Goal: Task Accomplishment & Management: Manage account settings

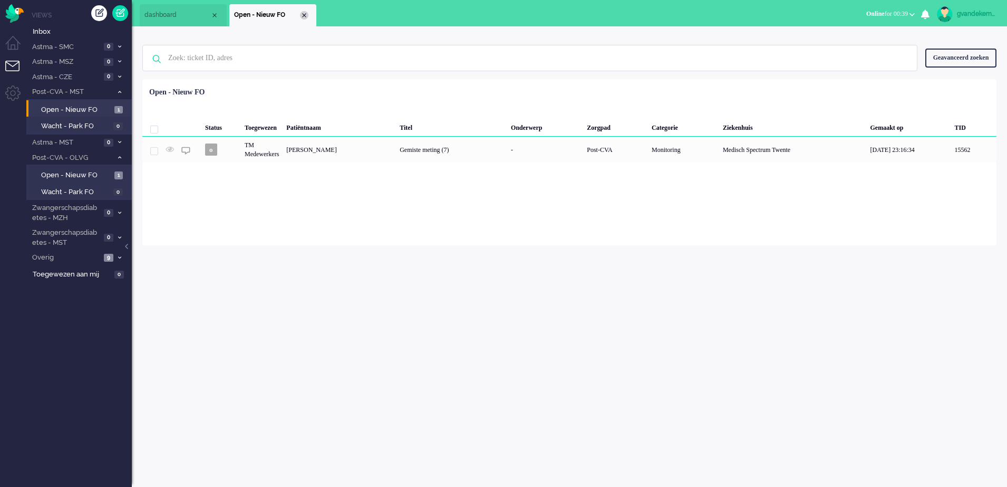
click at [305, 13] on div "Close tab" at bounding box center [304, 15] width 8 height 8
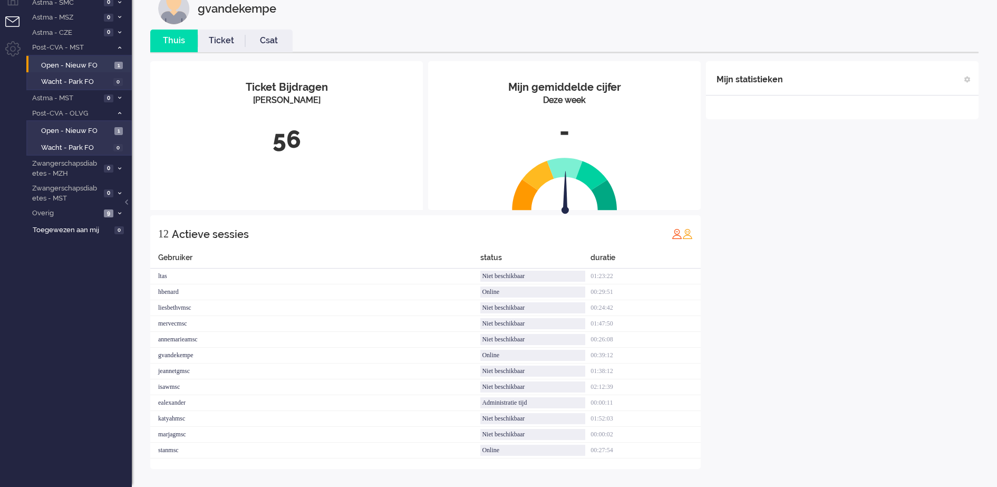
scroll to position [45, 0]
click at [119, 211] on icon at bounding box center [119, 213] width 3 height 4
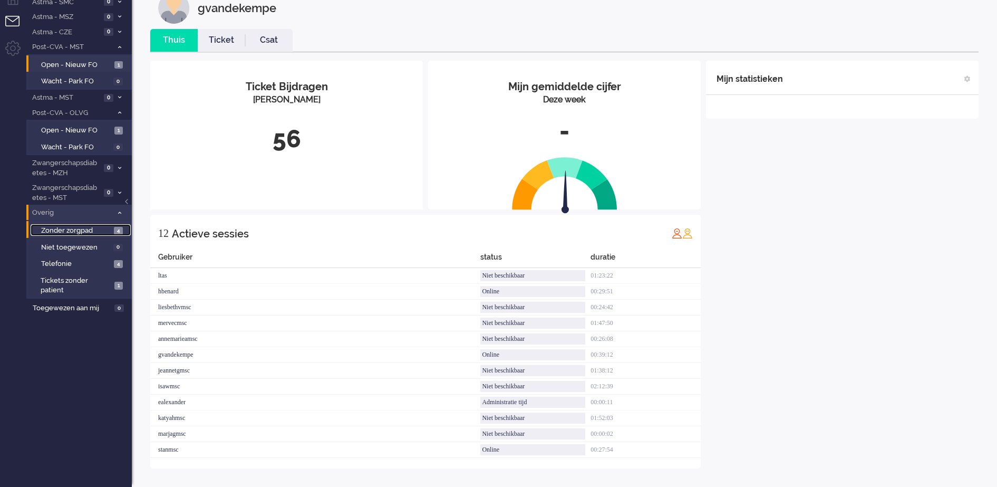
click at [116, 232] on span "4" at bounding box center [118, 231] width 9 height 8
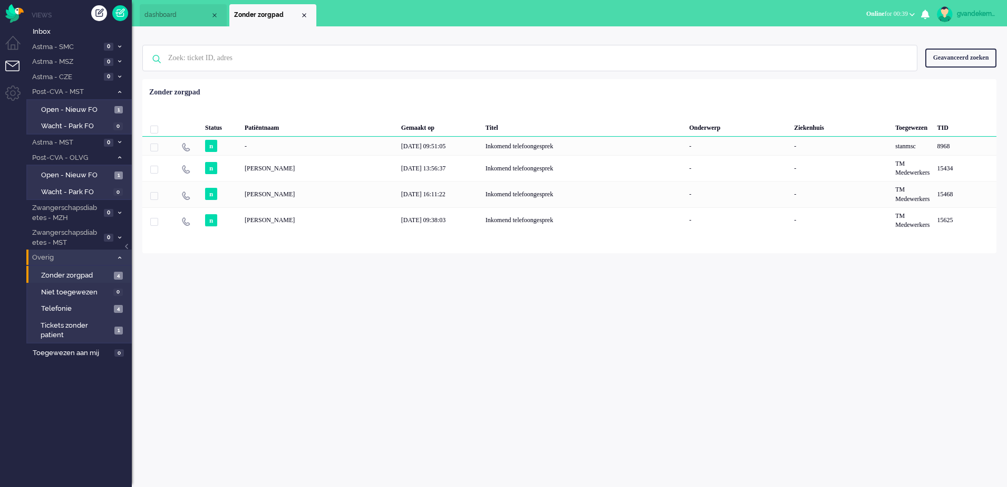
click at [124, 263] on li "Overig 9" at bounding box center [78, 256] width 105 height 15
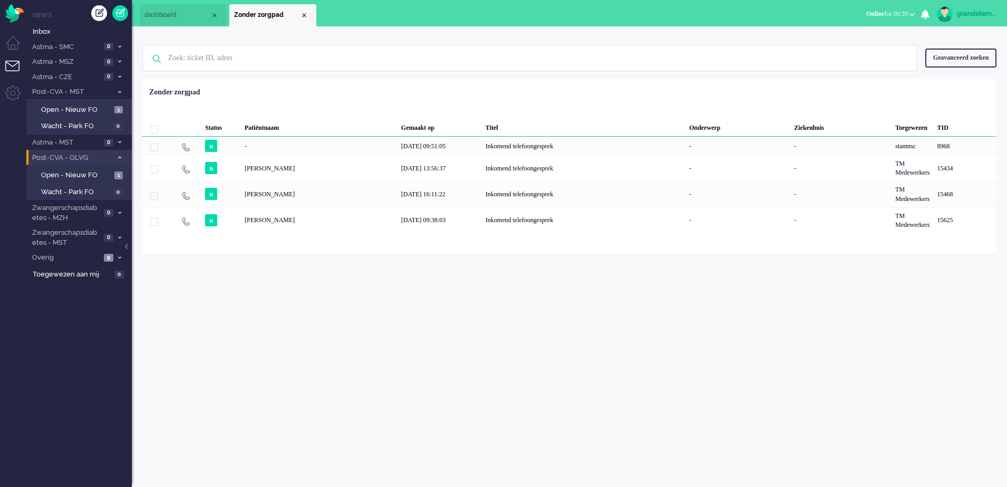
click at [119, 158] on icon at bounding box center [119, 158] width 3 height 4
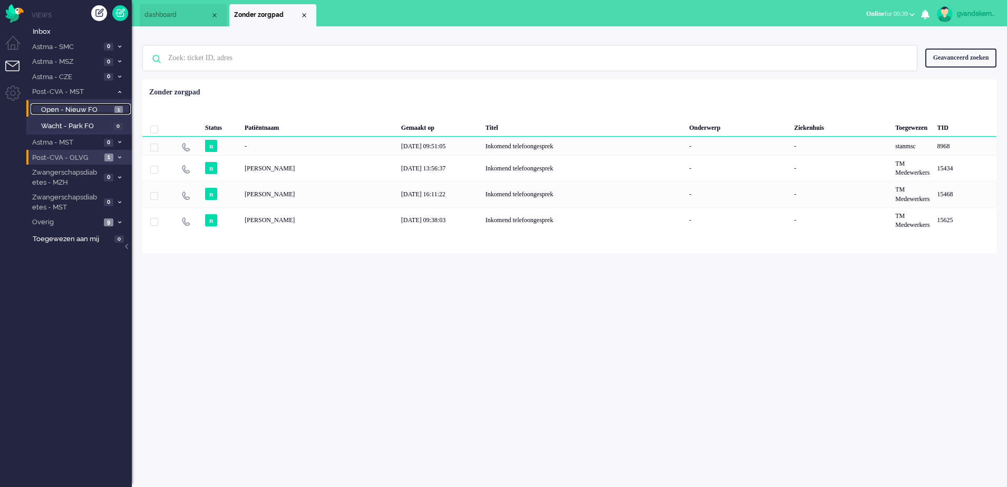
click at [91, 109] on span "Open - Nieuw FO" at bounding box center [76, 110] width 71 height 10
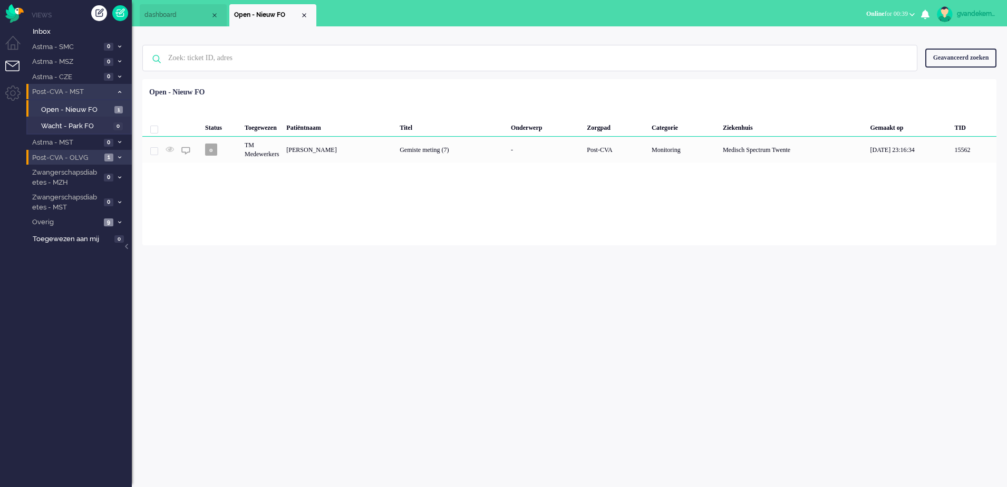
click at [119, 92] on icon at bounding box center [119, 92] width 3 height 4
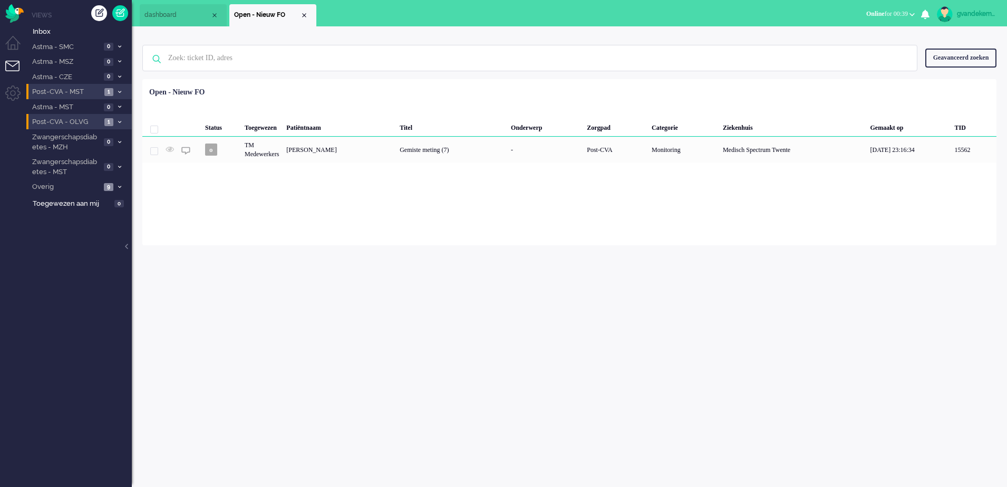
click at [119, 121] on icon at bounding box center [119, 122] width 3 height 4
click at [75, 139] on span "Open - Nieuw FO" at bounding box center [76, 140] width 71 height 10
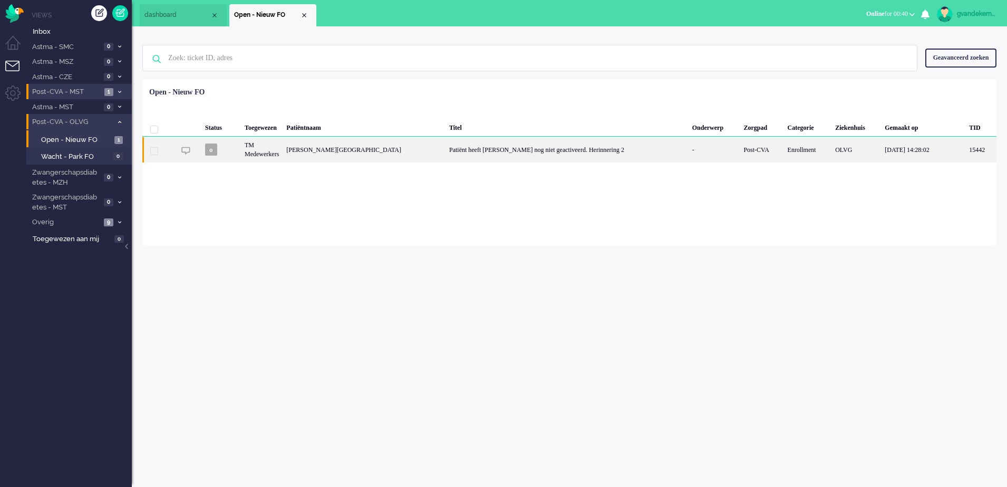
click at [446, 147] on div "Patiënt heeft [PERSON_NAME] nog niet geactiveerd. Herinnering 2" at bounding box center [567, 150] width 243 height 26
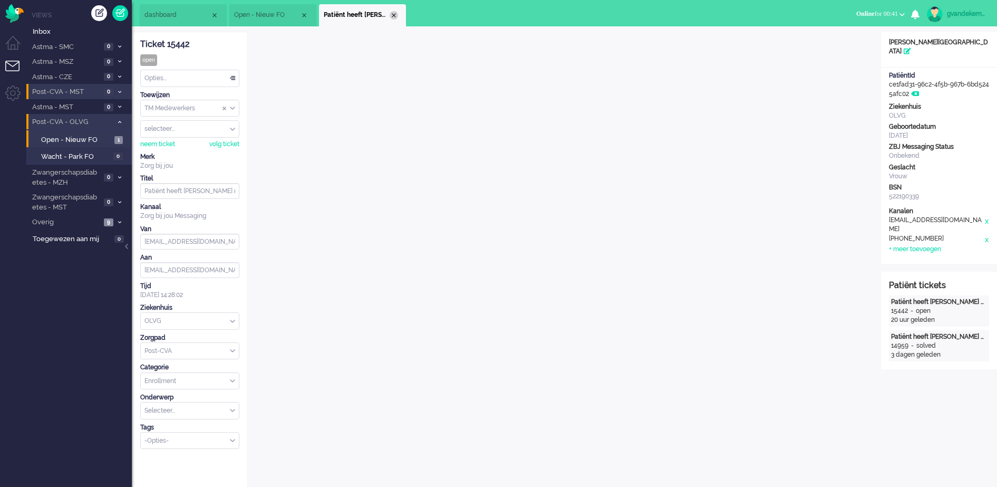
click at [398, 14] on div "Close tab" at bounding box center [394, 15] width 8 height 8
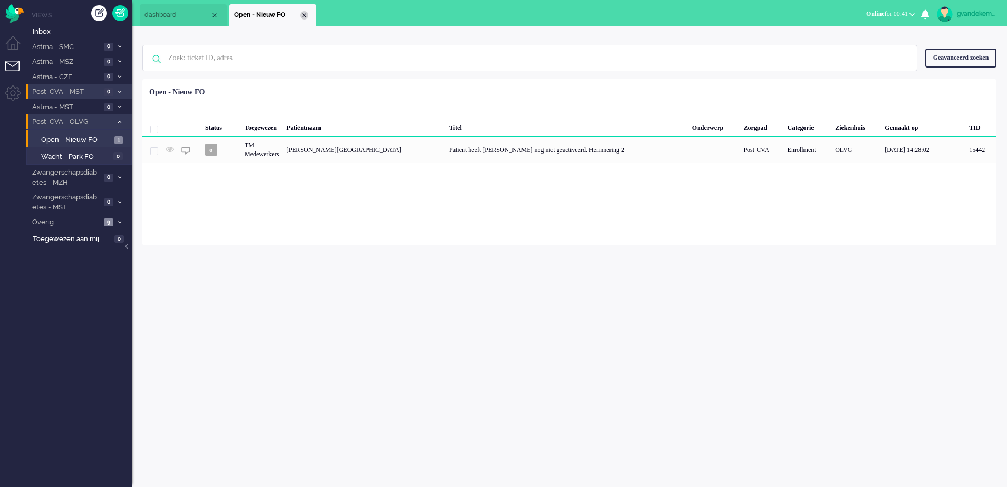
click at [305, 13] on div "Close tab" at bounding box center [304, 15] width 8 height 8
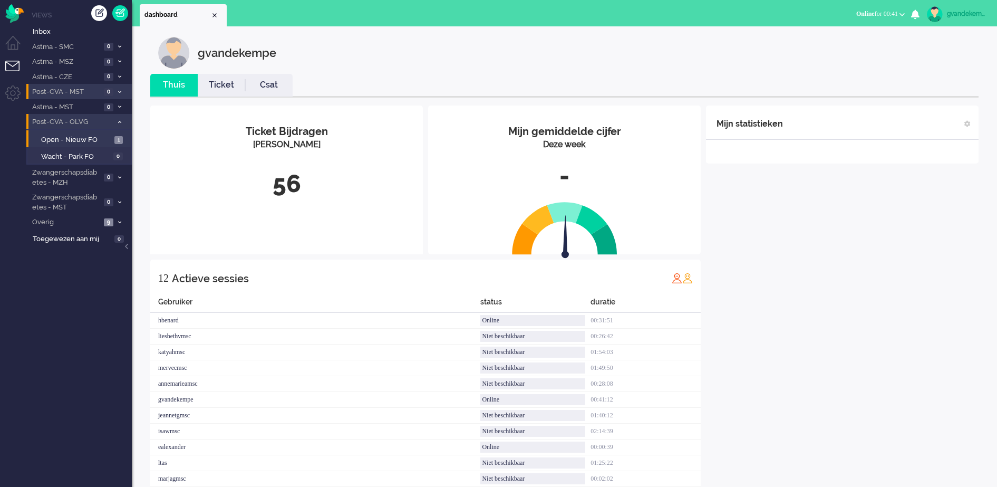
click at [120, 124] on span at bounding box center [120, 122] width 8 height 6
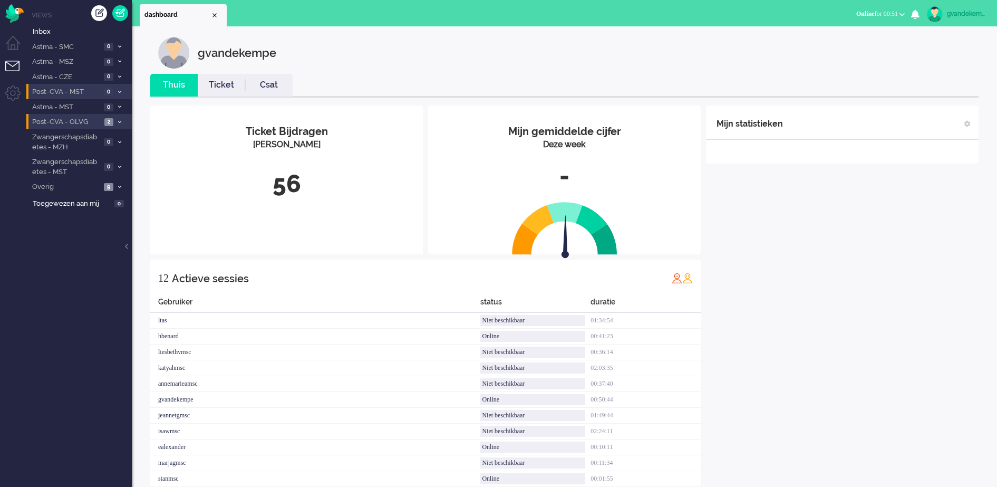
click at [119, 121] on icon at bounding box center [119, 122] width 3 height 4
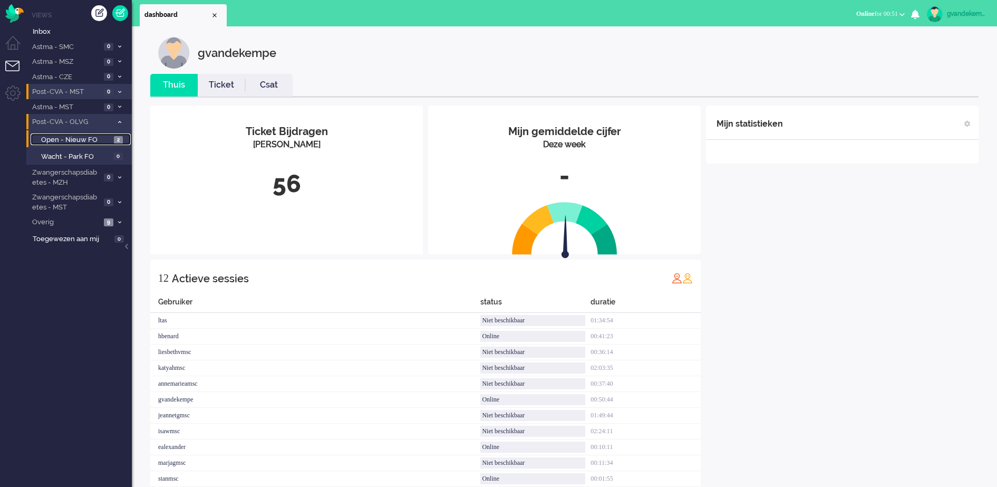
click at [108, 139] on span "Open - Nieuw FO" at bounding box center [76, 140] width 70 height 10
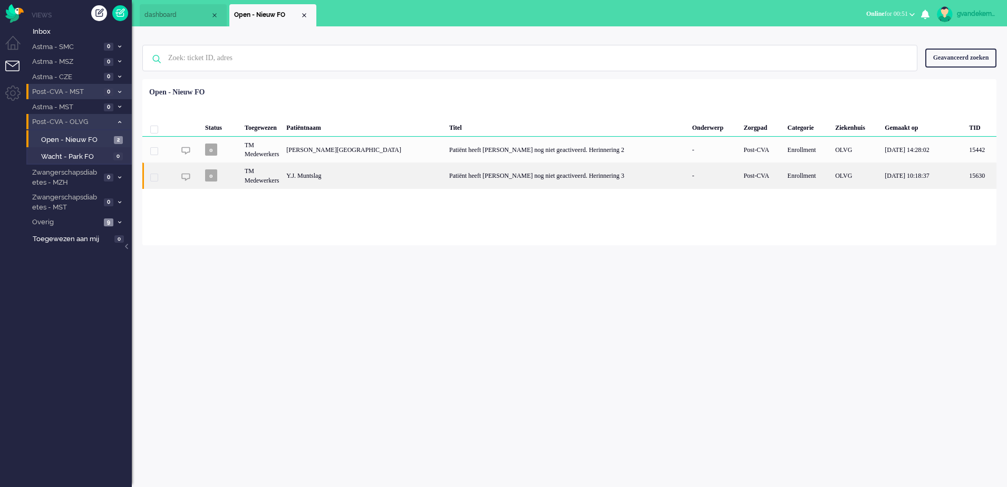
click at [467, 179] on div "Patiënt heeft [PERSON_NAME] nog niet geactiveerd. Herinnering 3" at bounding box center [567, 175] width 243 height 26
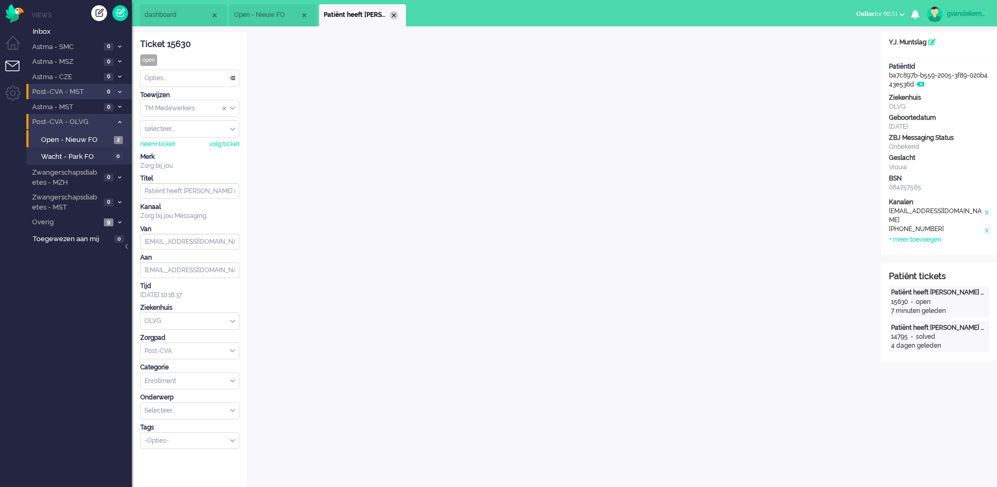
click at [394, 17] on div "Close tab" at bounding box center [394, 15] width 8 height 8
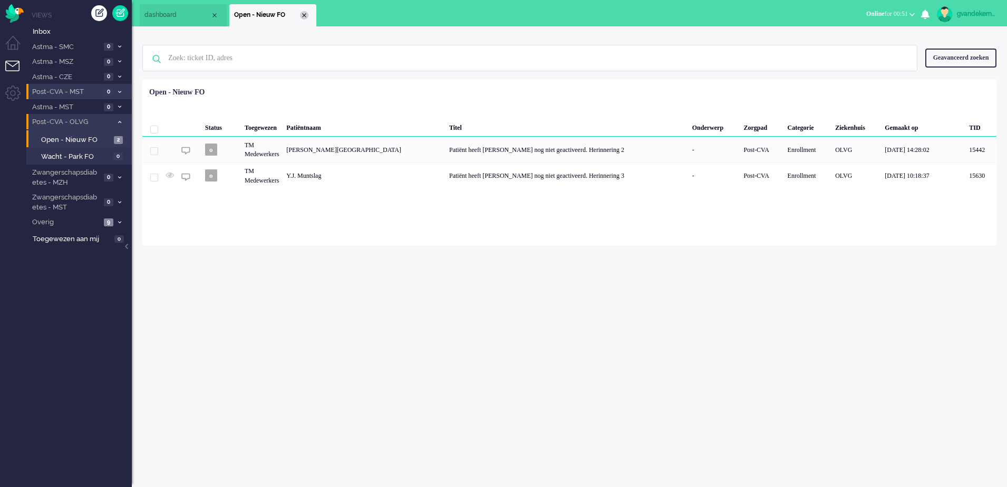
click at [305, 15] on div "Close tab" at bounding box center [304, 15] width 8 height 8
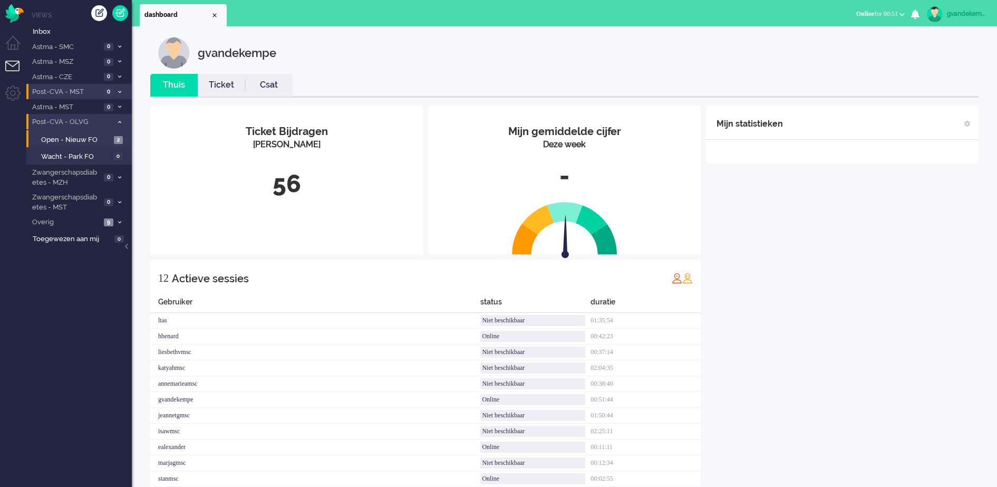
click at [119, 122] on icon at bounding box center [119, 122] width 3 height 4
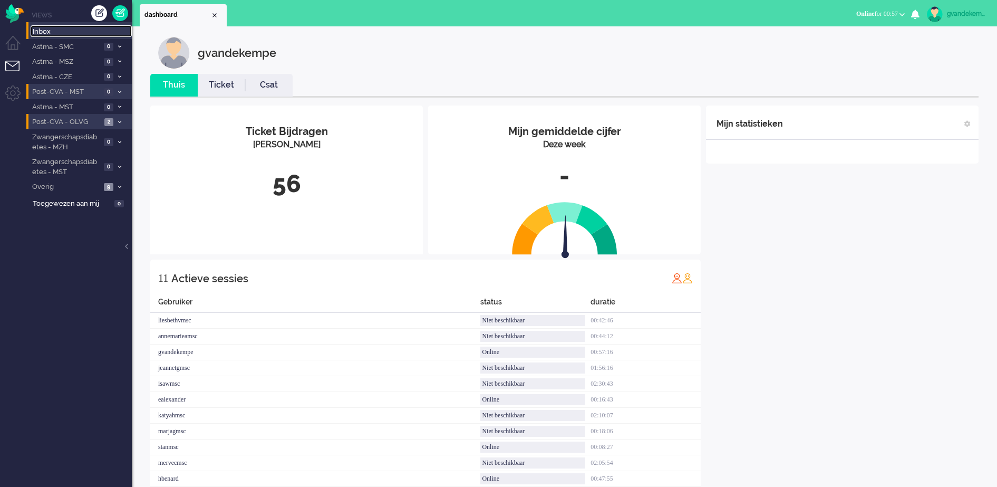
click at [46, 31] on span "Inbox" at bounding box center [82, 32] width 99 height 10
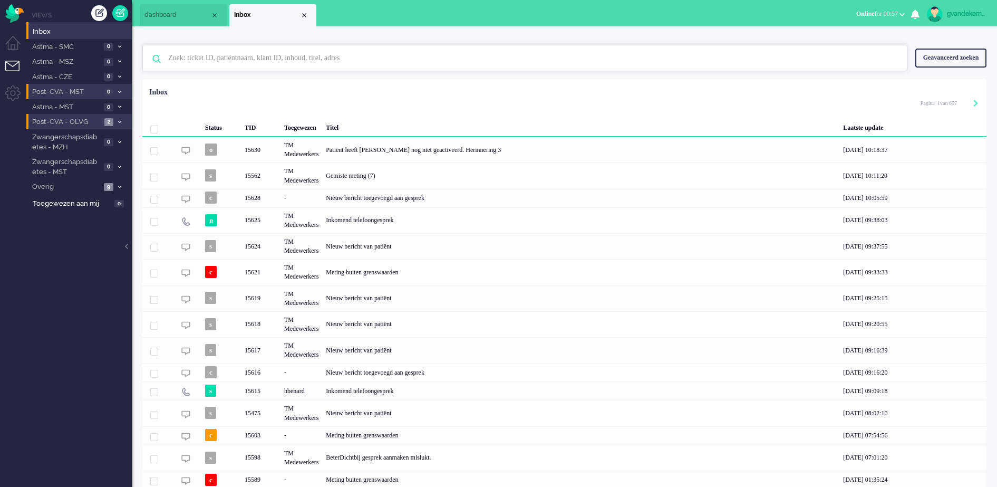
click at [209, 55] on input "text" at bounding box center [526, 57] width 733 height 25
paste input "14970"
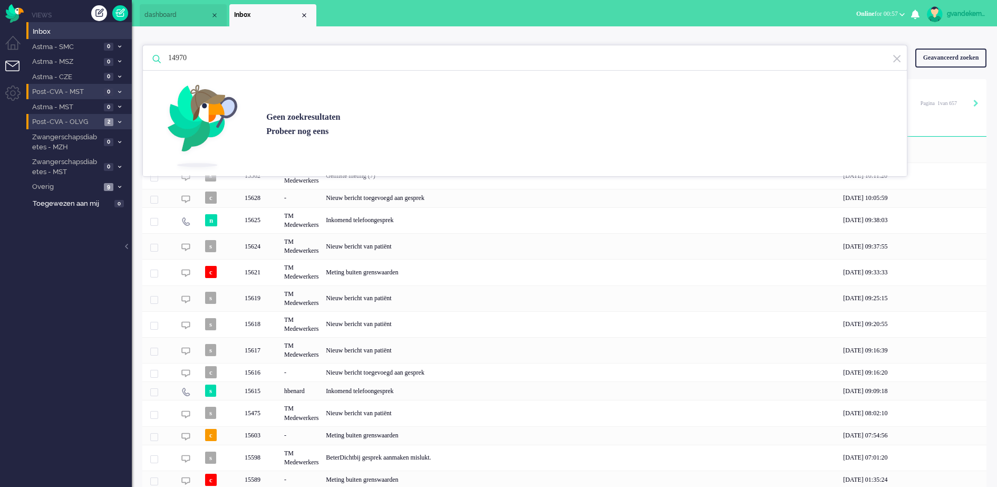
click at [451, 61] on input "14970" at bounding box center [526, 57] width 733 height 25
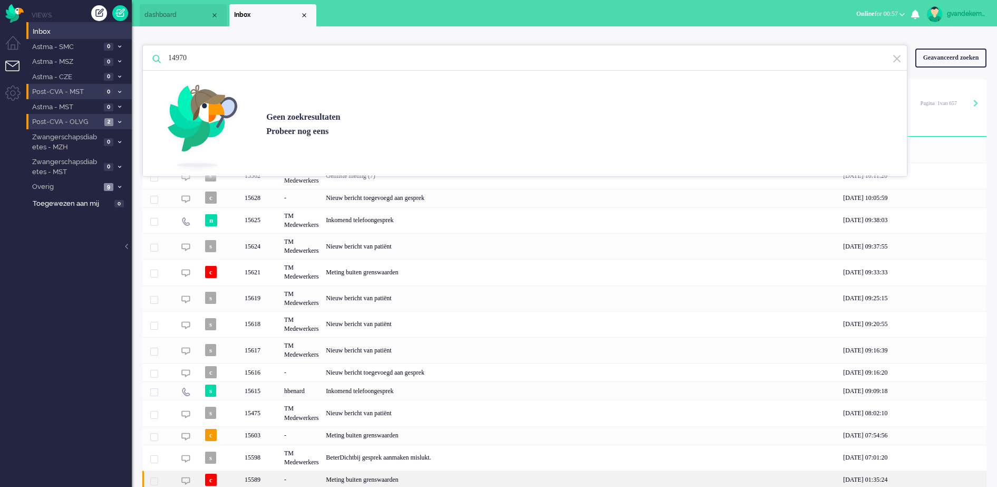
type input "14970"
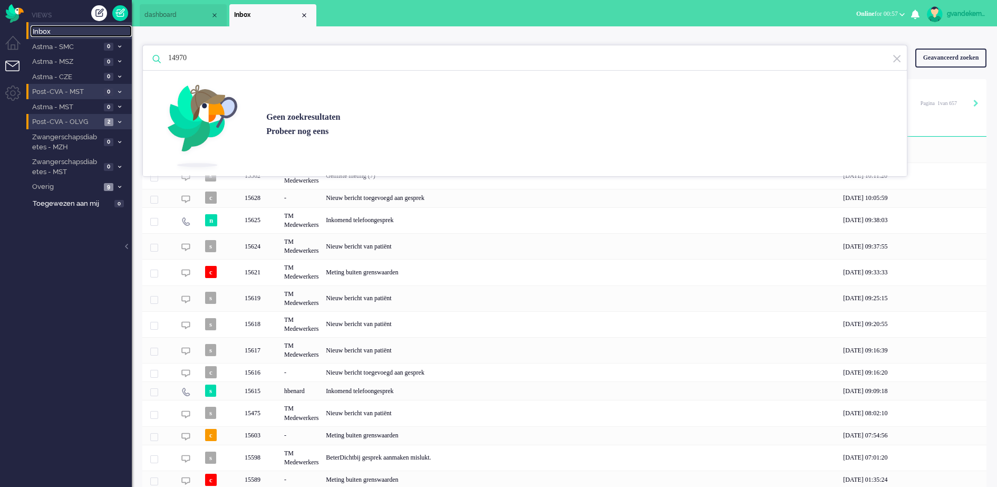
click at [42, 33] on span "Inbox" at bounding box center [82, 32] width 99 height 10
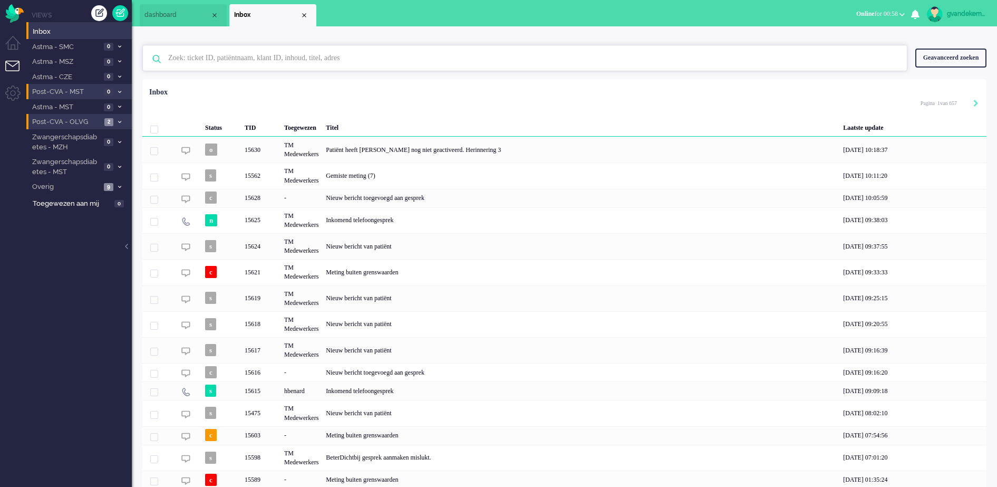
click at [197, 61] on input "text" at bounding box center [526, 57] width 733 height 25
paste input "14970"
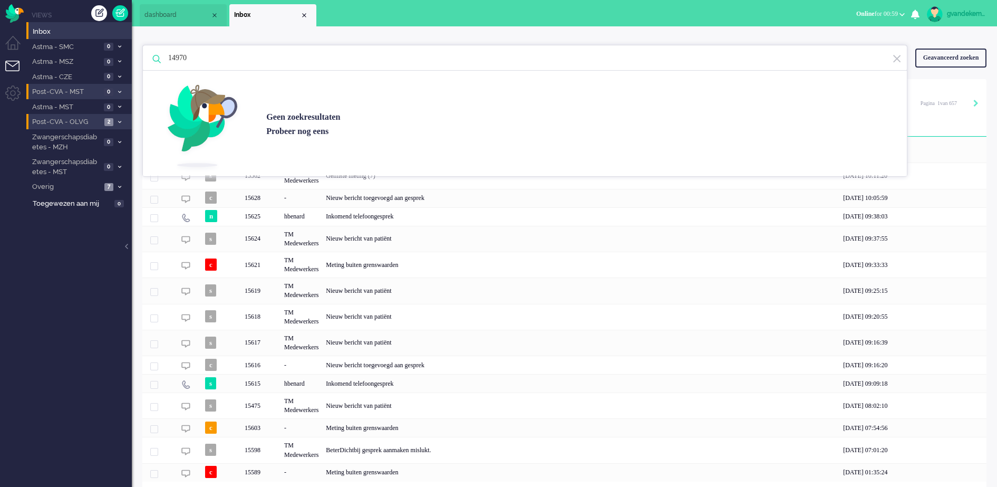
type input "14970"
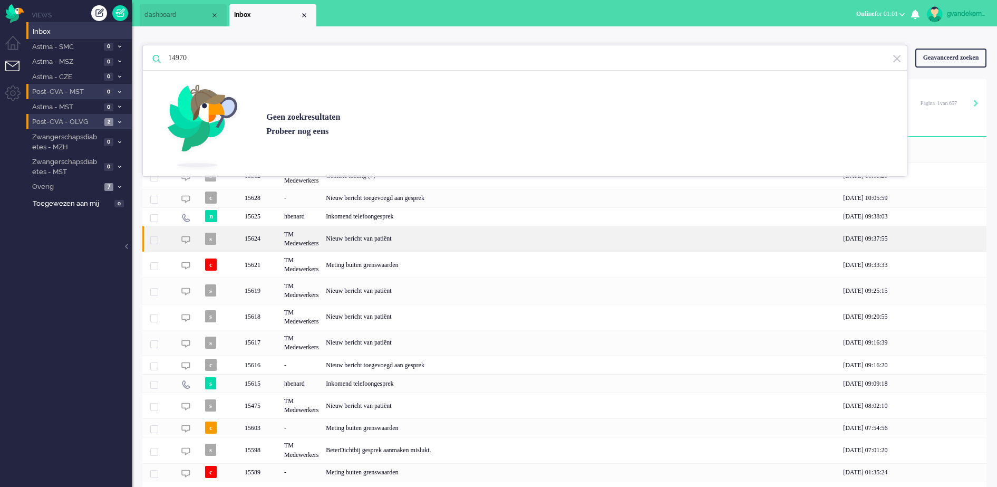
click at [959, 227] on div "[DATE] 09:37:55" at bounding box center [913, 239] width 147 height 26
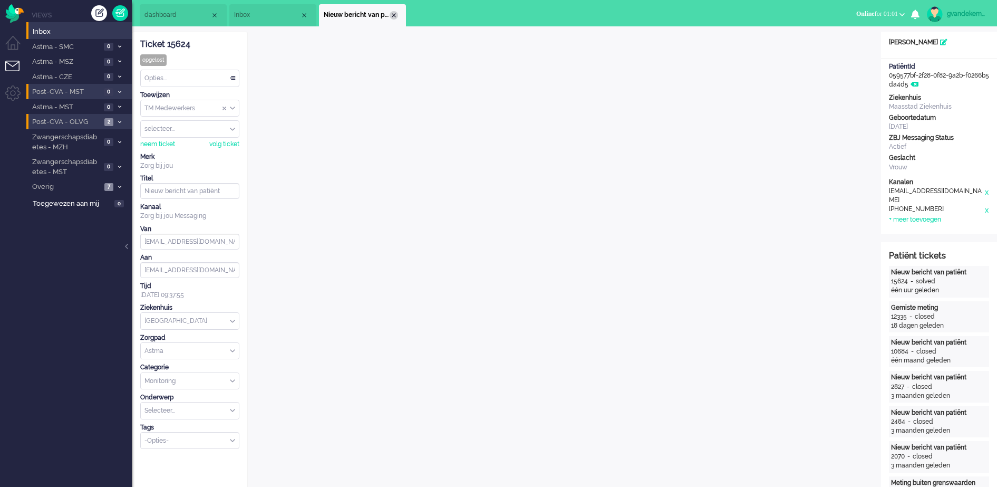
click at [395, 15] on div "Close tab" at bounding box center [394, 15] width 8 height 8
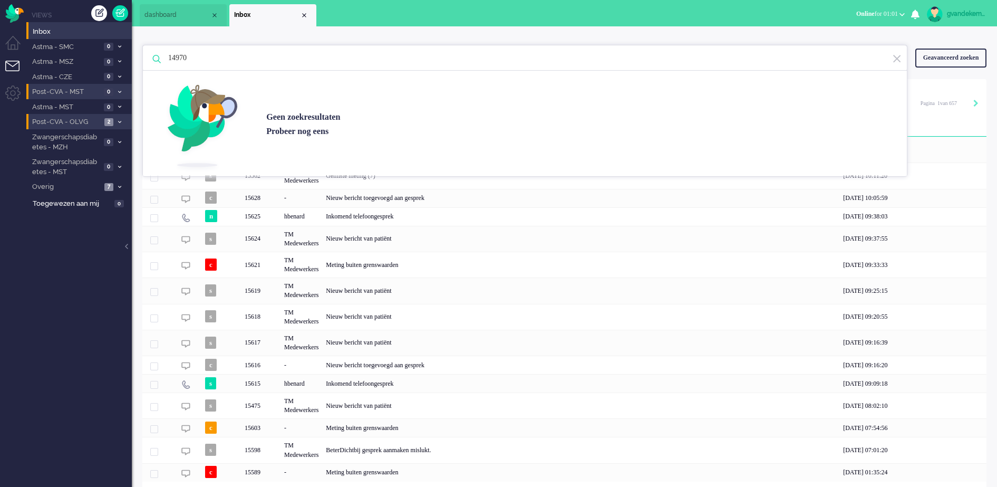
click at [977, 88] on div "Status TID Toegewezen Titel Laatste update o 15630 TM Medewerkers Patiënt heeft…" at bounding box center [564, 282] width 844 height 399
click at [857, 55] on input "14970" at bounding box center [526, 57] width 733 height 25
click at [894, 37] on div "14970 Geen zoekresultaten [PERSON_NAME] nog eens Geavanceerd zoeken Geavanceerd…" at bounding box center [564, 58] width 844 height 42
click at [304, 13] on div "Close tab" at bounding box center [304, 15] width 8 height 8
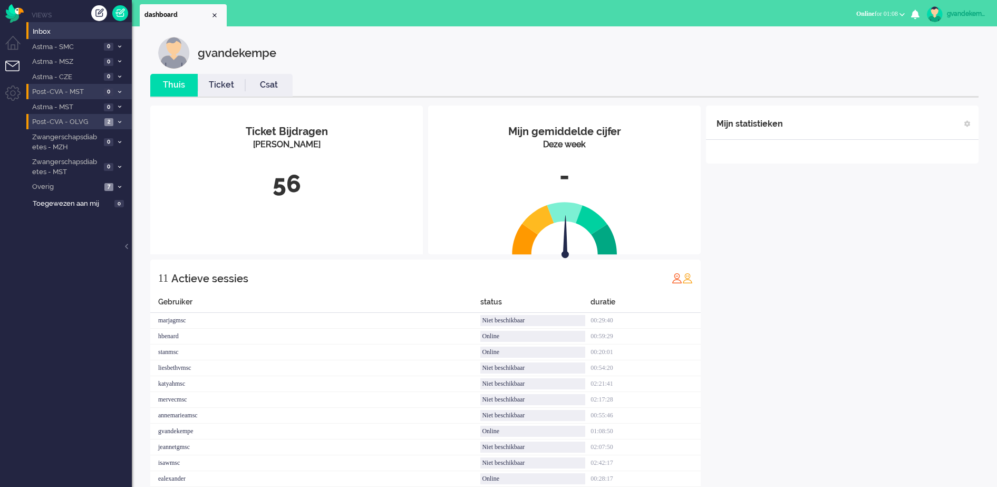
click at [119, 121] on icon at bounding box center [119, 122] width 3 height 4
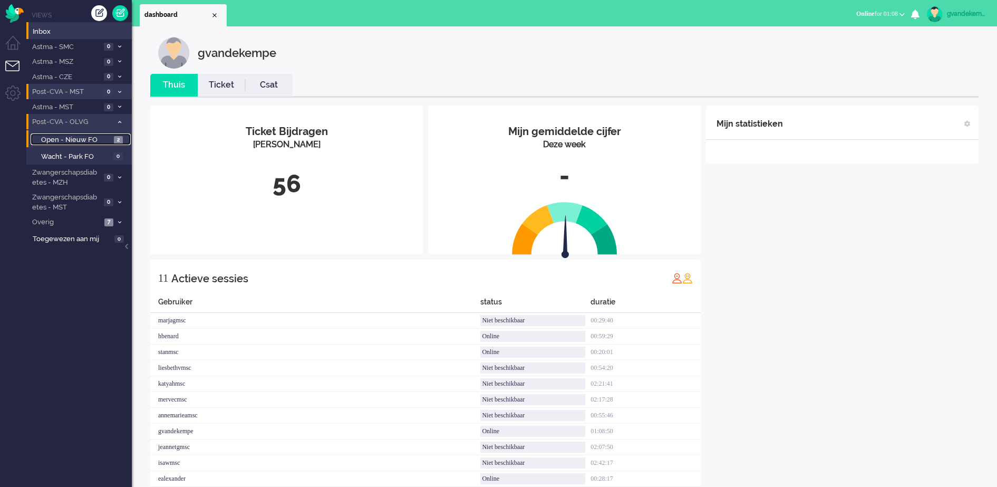
click at [96, 140] on span "Open - Nieuw FO" at bounding box center [76, 140] width 70 height 10
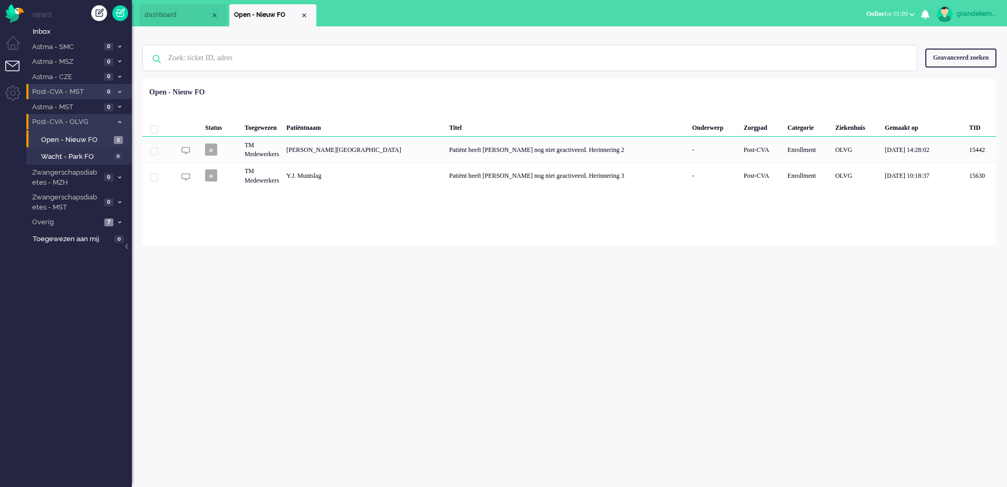
click at [120, 121] on icon at bounding box center [119, 122] width 3 height 4
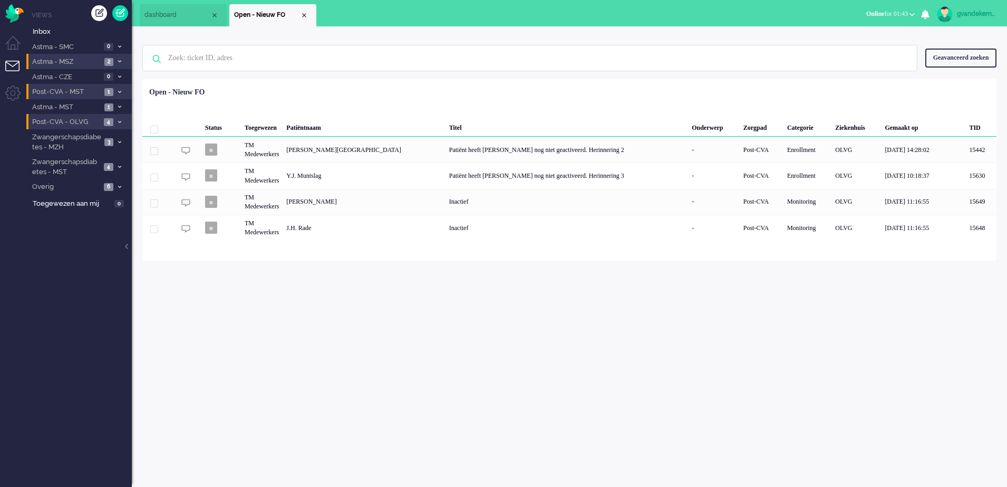
click at [120, 61] on icon at bounding box center [119, 62] width 3 height 4
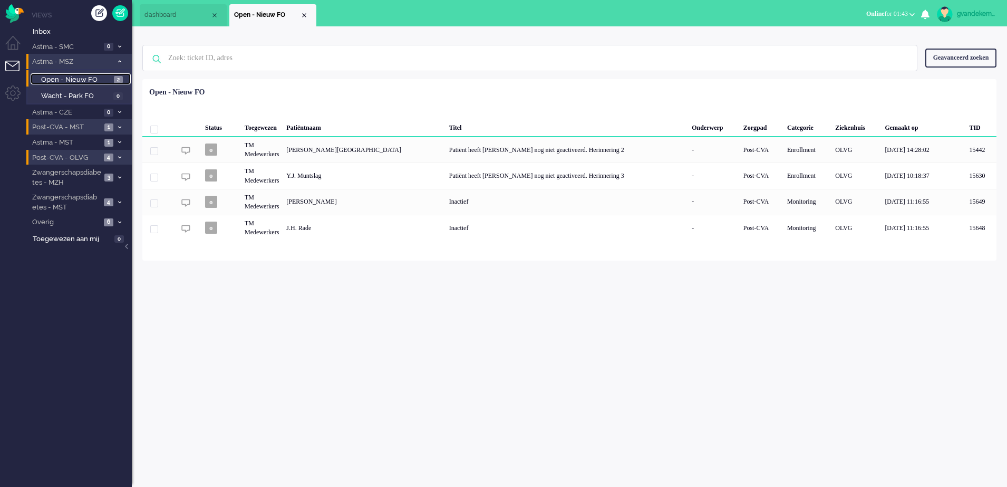
click at [95, 78] on span "Open - Nieuw FO" at bounding box center [76, 80] width 70 height 10
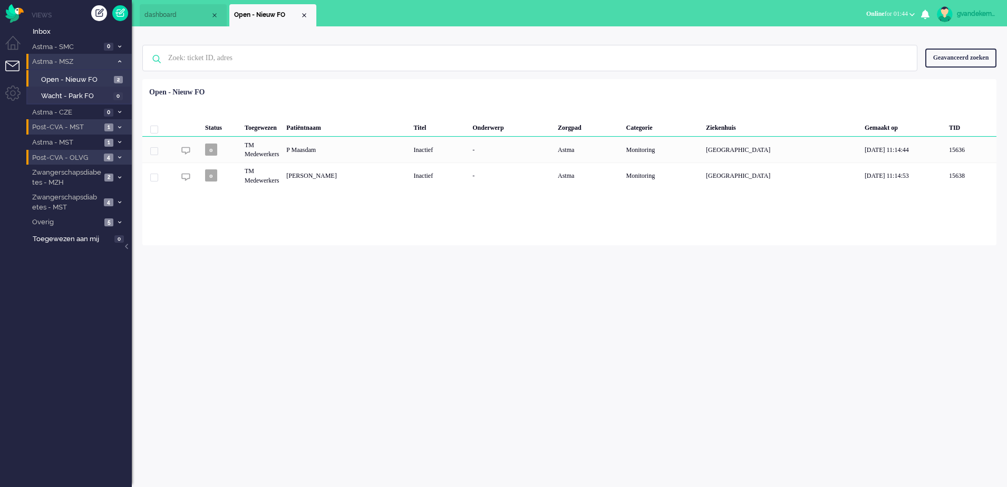
click at [119, 127] on icon at bounding box center [119, 128] width 3 height 4
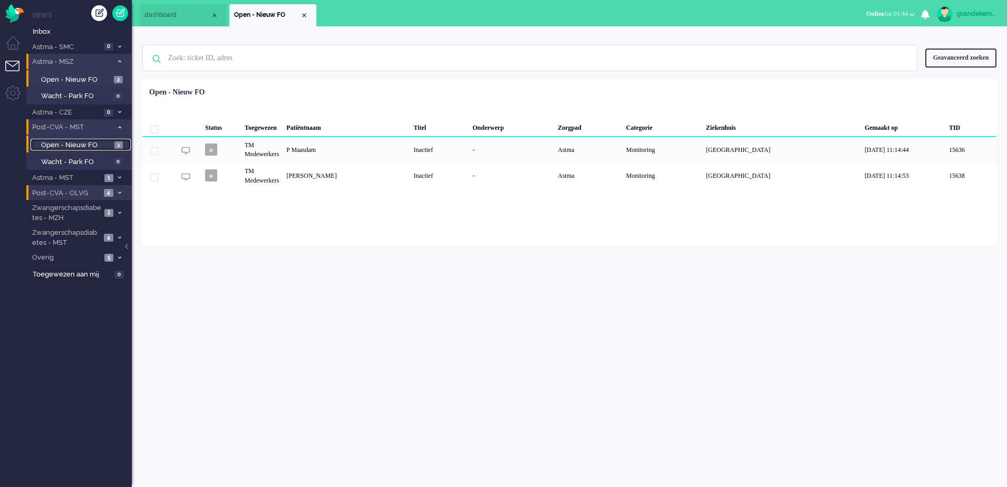
click at [94, 142] on span "Open - Nieuw FO" at bounding box center [76, 145] width 71 height 10
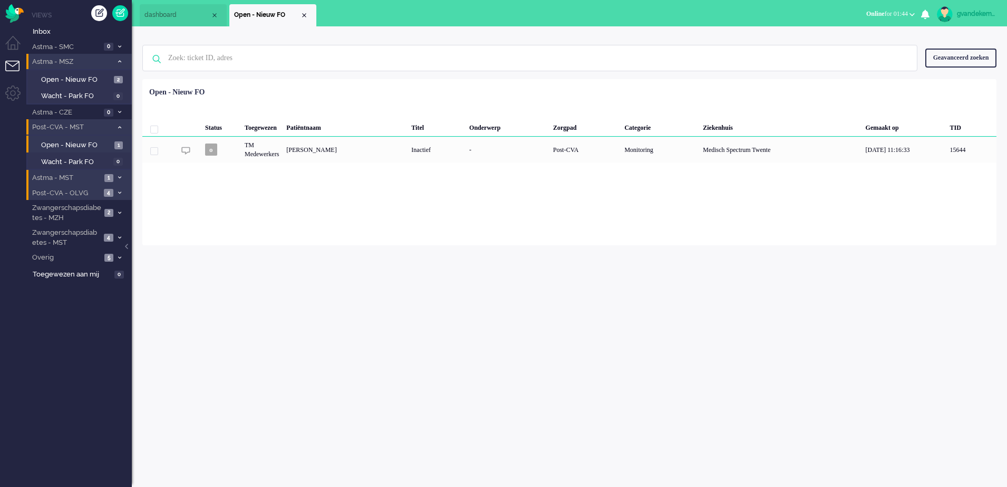
click at [117, 178] on span at bounding box center [120, 178] width 8 height 6
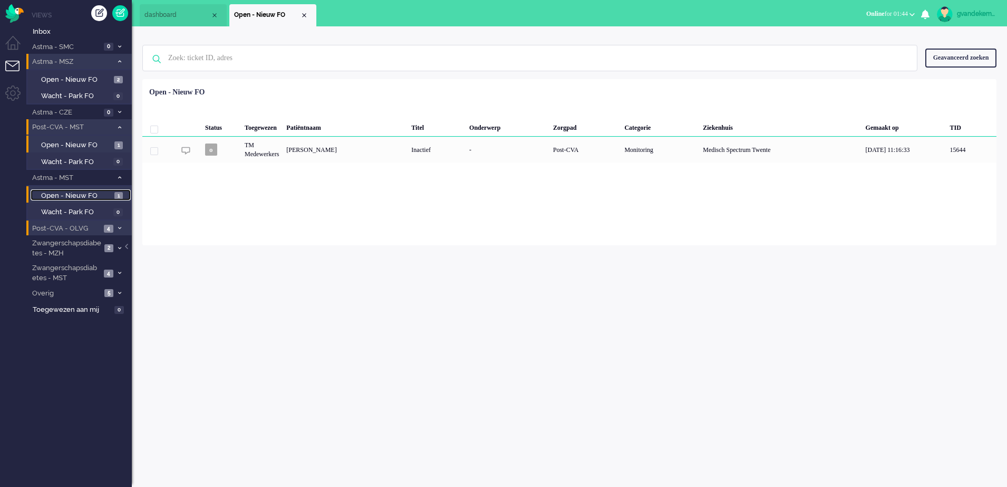
click at [98, 193] on span "Open - Nieuw FO" at bounding box center [76, 196] width 71 height 10
click at [118, 227] on icon at bounding box center [119, 228] width 3 height 4
click at [120, 227] on icon at bounding box center [119, 228] width 3 height 4
click at [117, 247] on span at bounding box center [120, 248] width 8 height 6
click at [97, 269] on span "Open - Nieuw FO" at bounding box center [76, 271] width 70 height 10
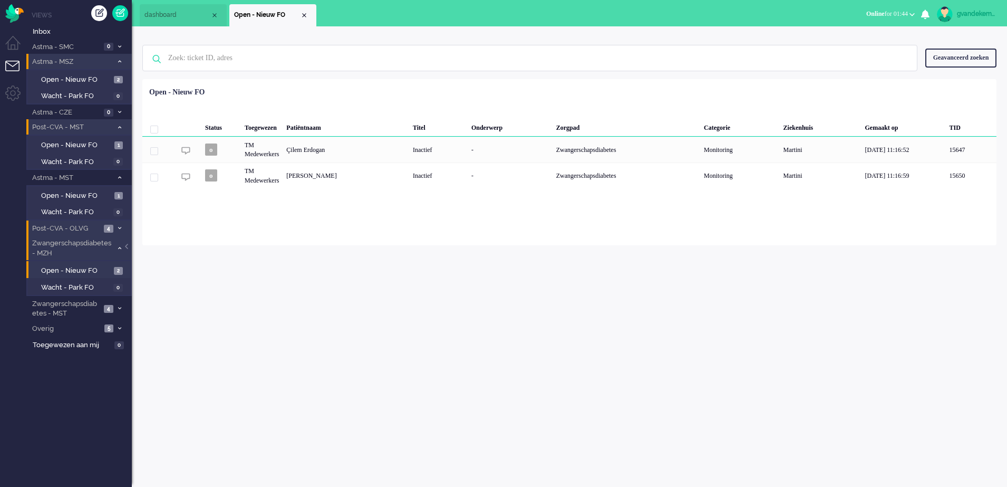
click at [120, 248] on icon at bounding box center [119, 248] width 3 height 4
click at [120, 272] on icon at bounding box center [119, 273] width 3 height 4
click at [100, 294] on span "Open - Nieuw FO" at bounding box center [76, 296] width 70 height 10
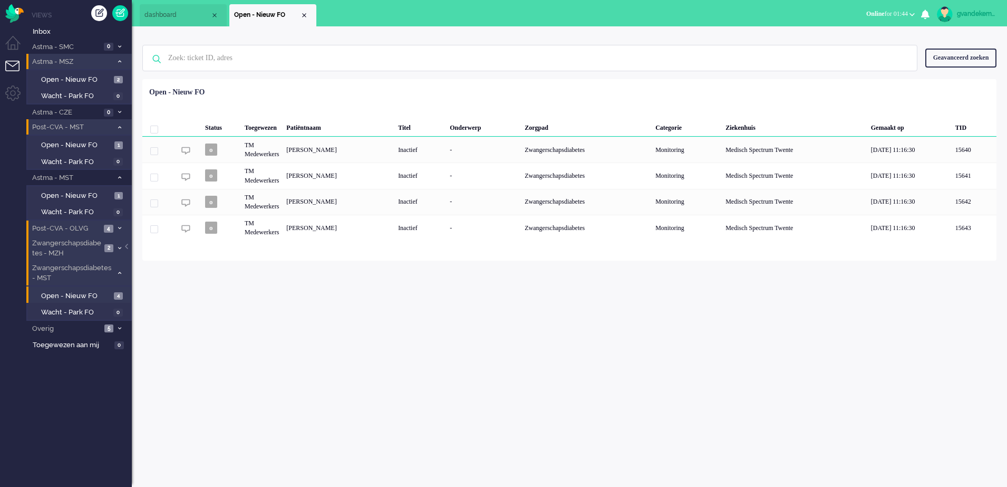
click at [120, 273] on icon at bounding box center [119, 273] width 3 height 4
click at [119, 78] on span "2" at bounding box center [118, 80] width 9 height 8
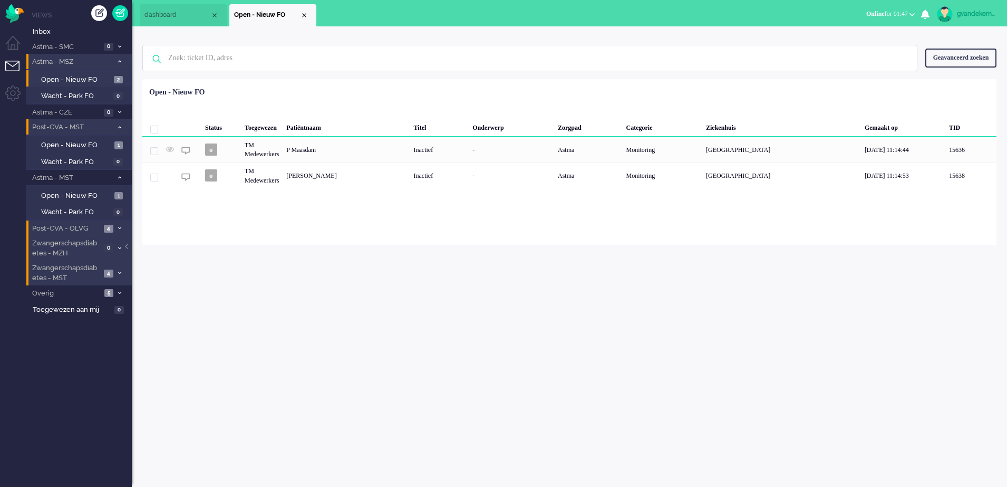
click at [118, 226] on icon at bounding box center [119, 228] width 3 height 4
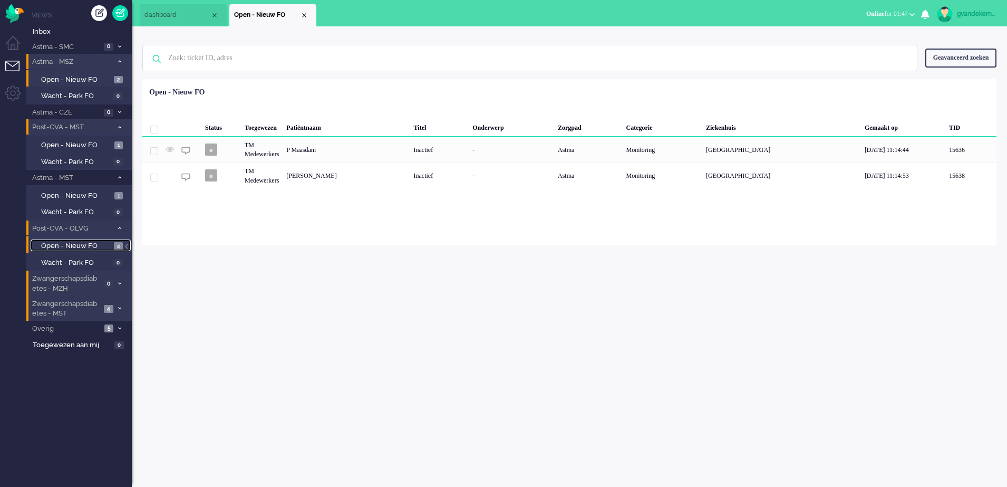
click at [108, 244] on span "Open - Nieuw FO" at bounding box center [76, 246] width 70 height 10
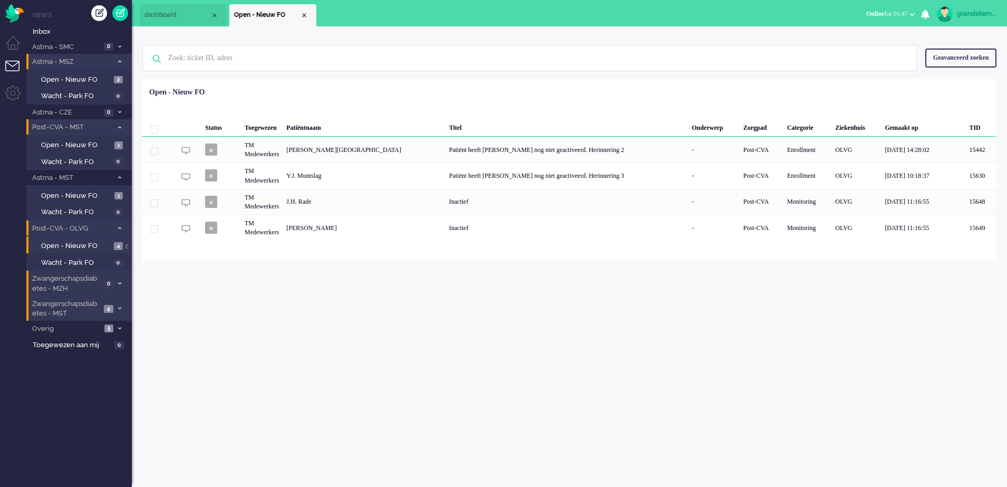
click at [117, 229] on span at bounding box center [120, 229] width 8 height 6
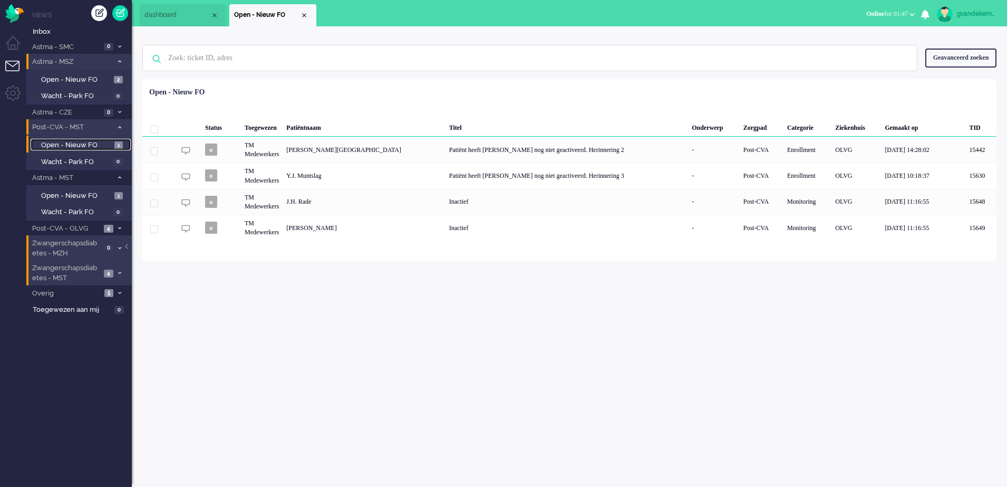
click at [110, 144] on span "Open - Nieuw FO" at bounding box center [76, 145] width 71 height 10
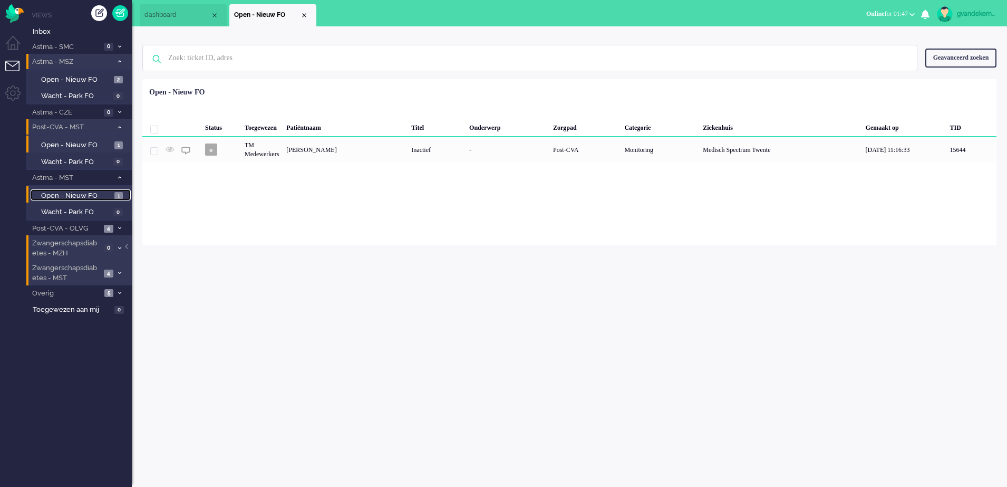
click at [106, 195] on span "Open - Nieuw FO" at bounding box center [76, 196] width 71 height 10
click at [119, 127] on icon at bounding box center [119, 128] width 3 height 4
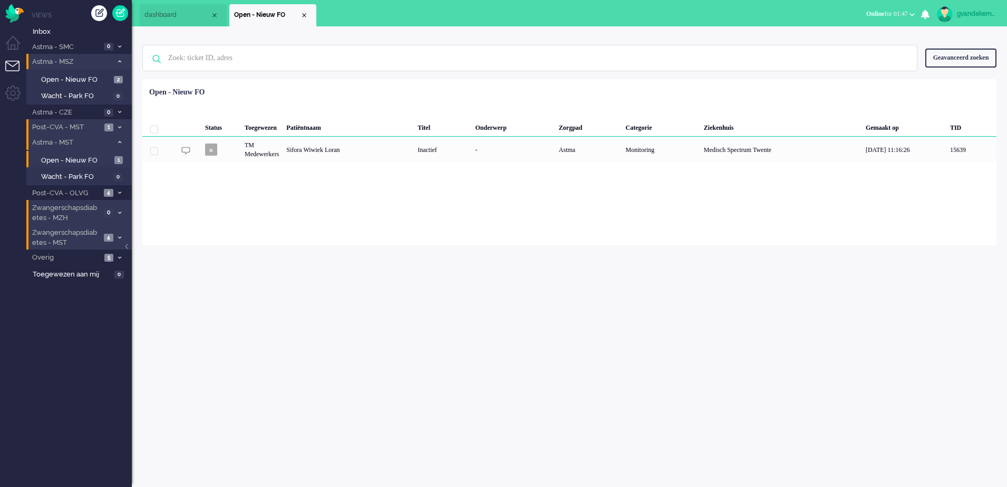
click at [118, 142] on icon at bounding box center [119, 142] width 3 height 4
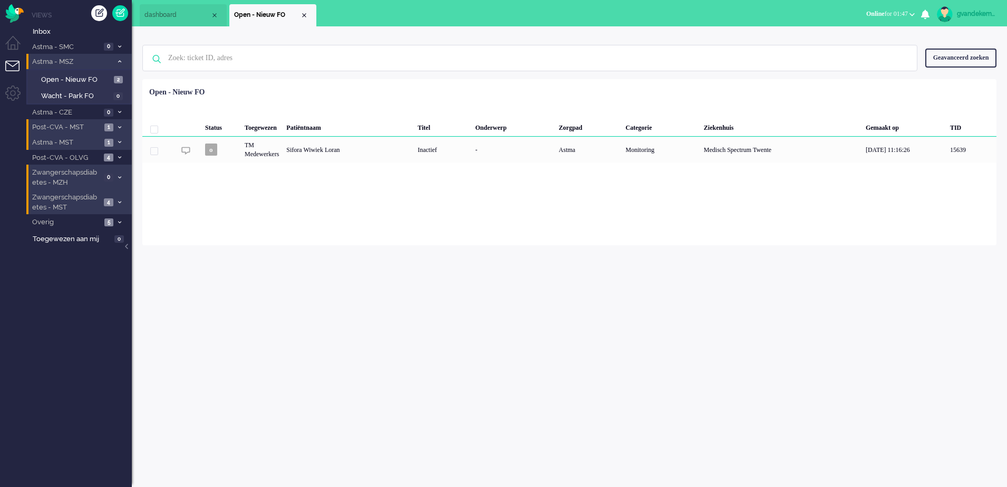
click at [118, 60] on icon at bounding box center [119, 62] width 3 height 4
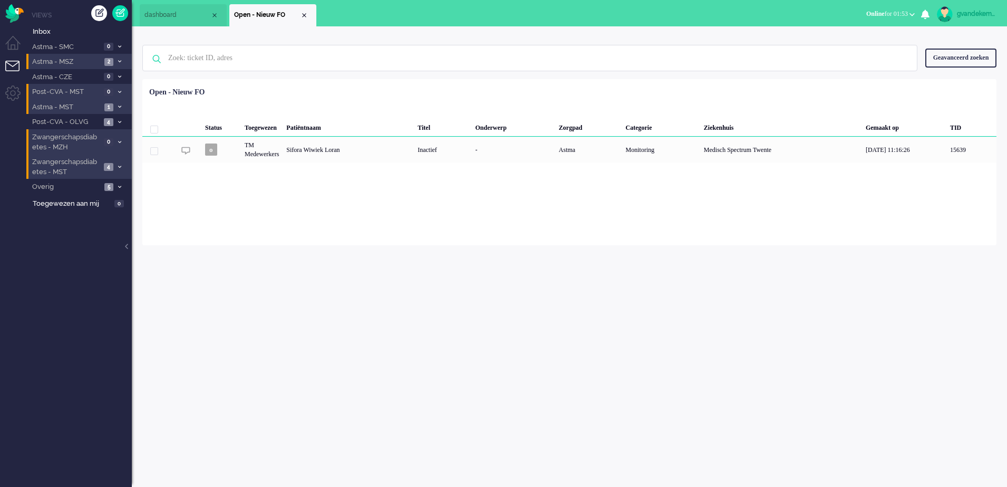
click at [117, 105] on span at bounding box center [120, 107] width 8 height 6
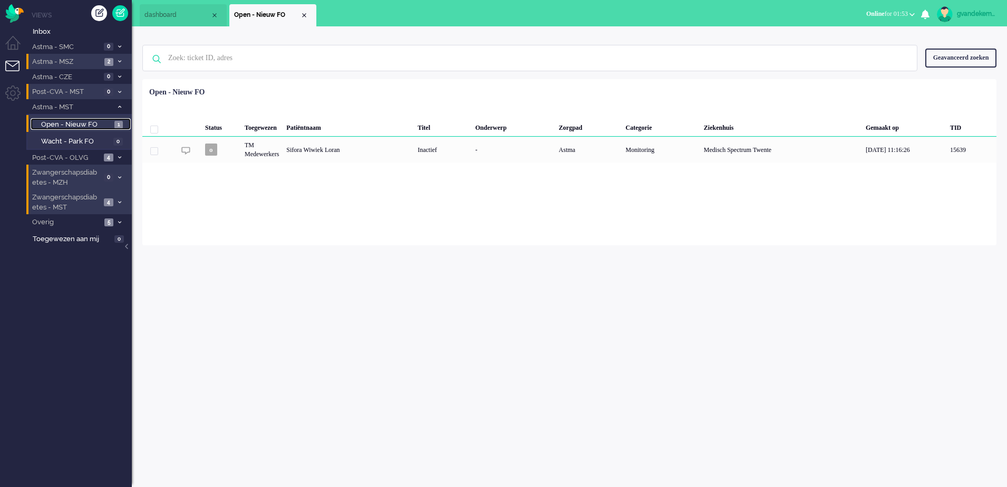
click at [107, 123] on span "Open - Nieuw FO" at bounding box center [76, 125] width 71 height 10
click at [119, 156] on icon at bounding box center [119, 158] width 3 height 4
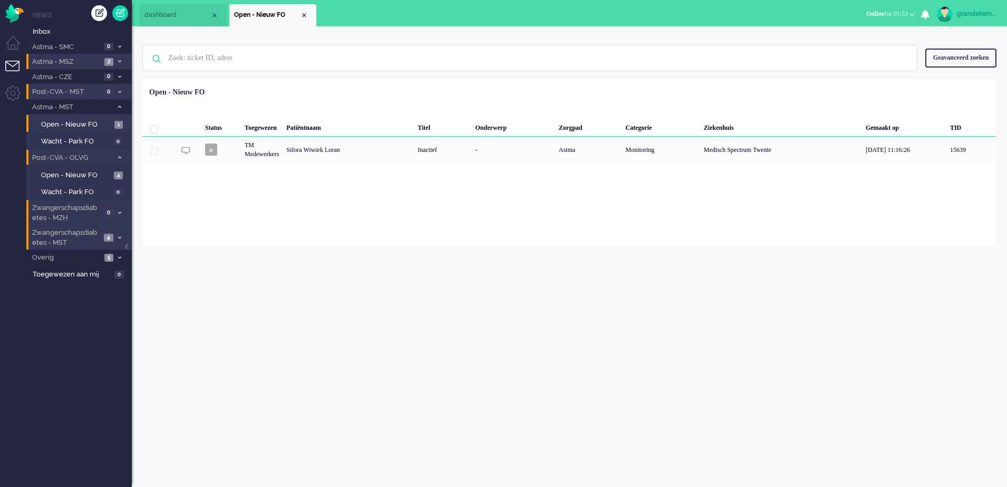
click at [120, 236] on icon at bounding box center [119, 238] width 3 height 4
click at [84, 259] on span "Open - Nieuw FO" at bounding box center [76, 260] width 70 height 10
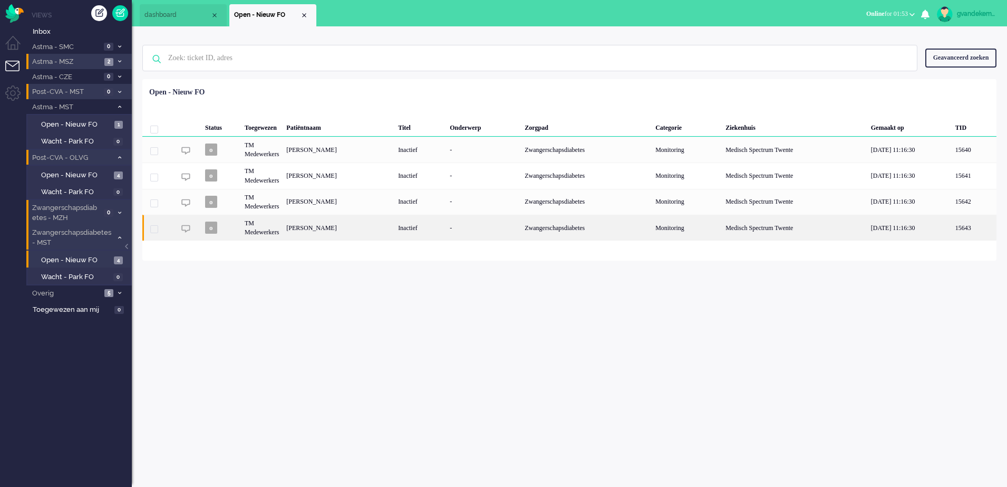
click at [532, 223] on div "Zwangerschapsdiabetes" at bounding box center [586, 228] width 131 height 26
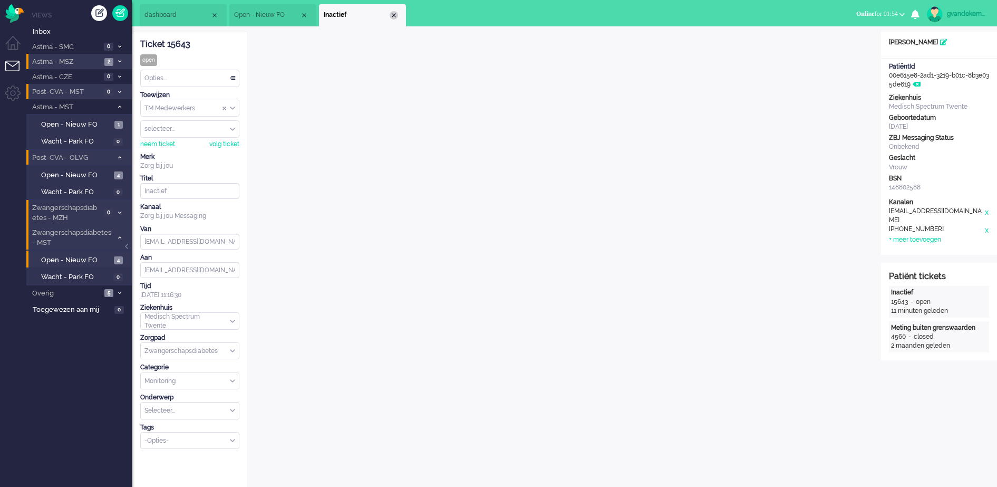
click at [396, 16] on div "Close tab" at bounding box center [394, 15] width 8 height 8
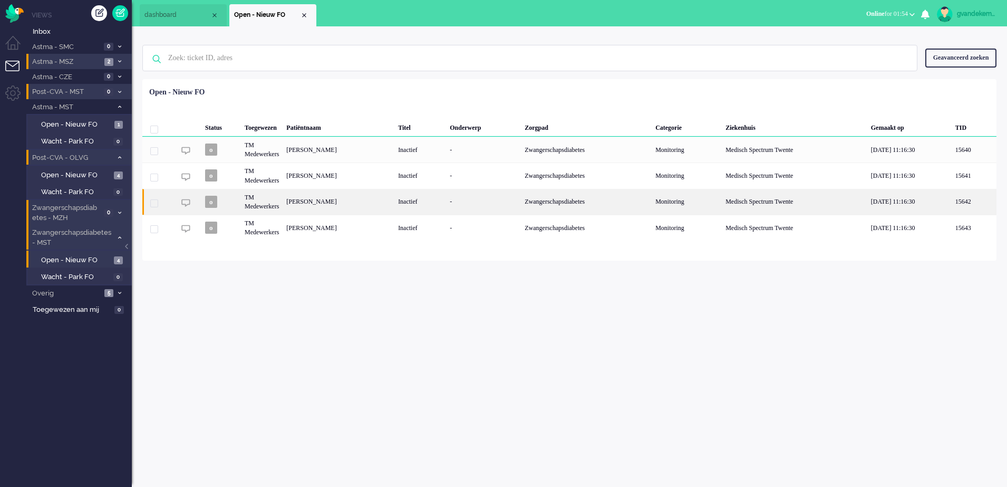
click at [474, 206] on div "-" at bounding box center [483, 202] width 75 height 26
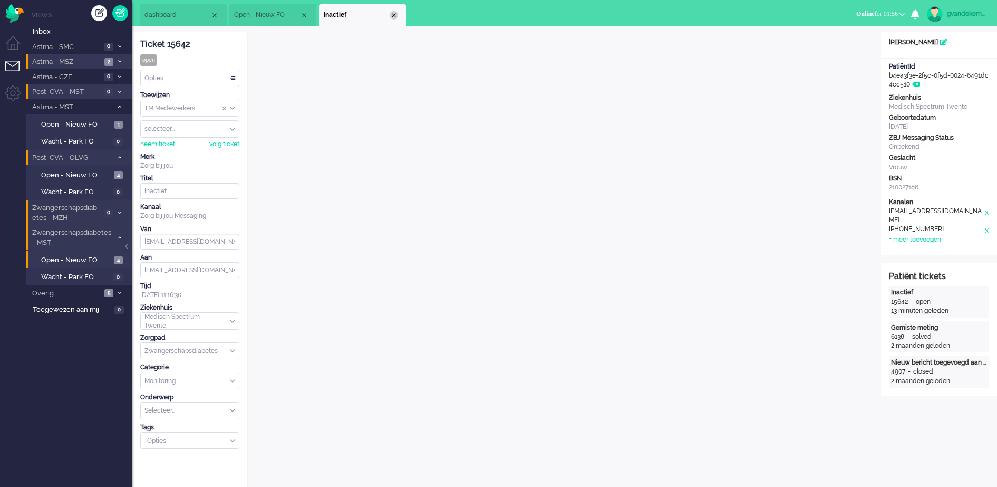
click at [395, 14] on div "Close tab" at bounding box center [394, 15] width 8 height 8
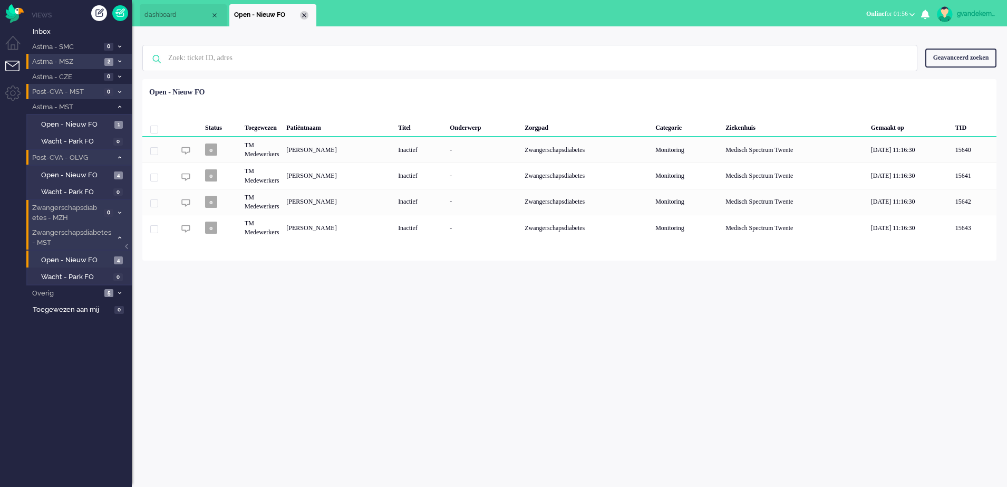
click at [303, 14] on div "Close tab" at bounding box center [304, 15] width 8 height 8
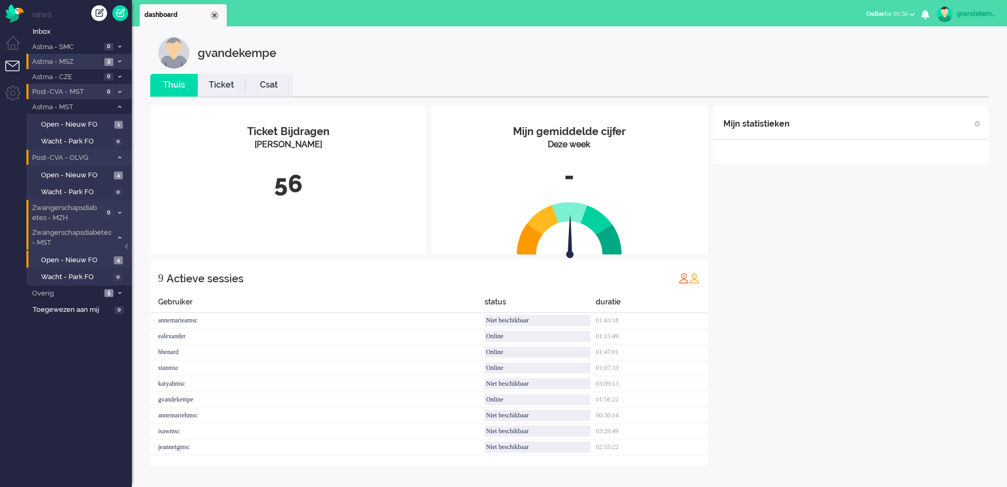
click at [215, 12] on div "Close tab" at bounding box center [214, 15] width 8 height 8
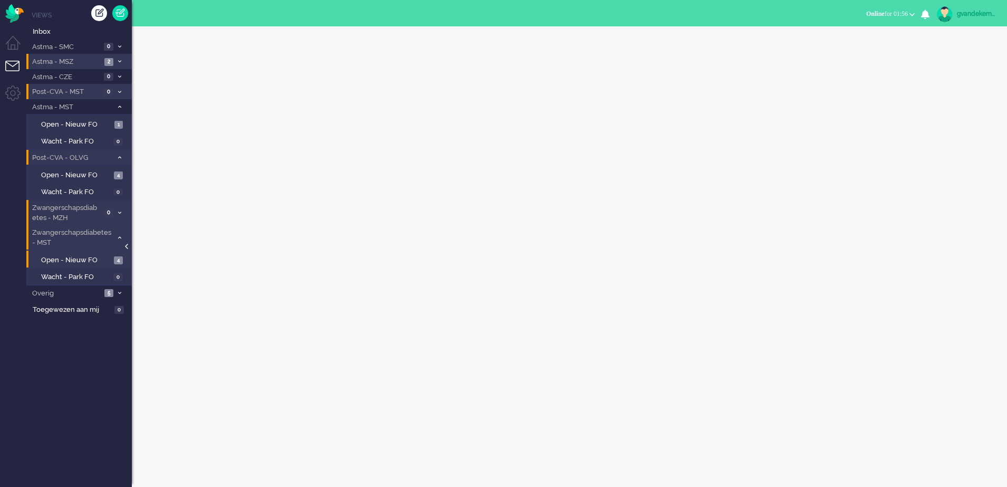
click at [127, 245] on div at bounding box center [127, 252] width 5 height 16
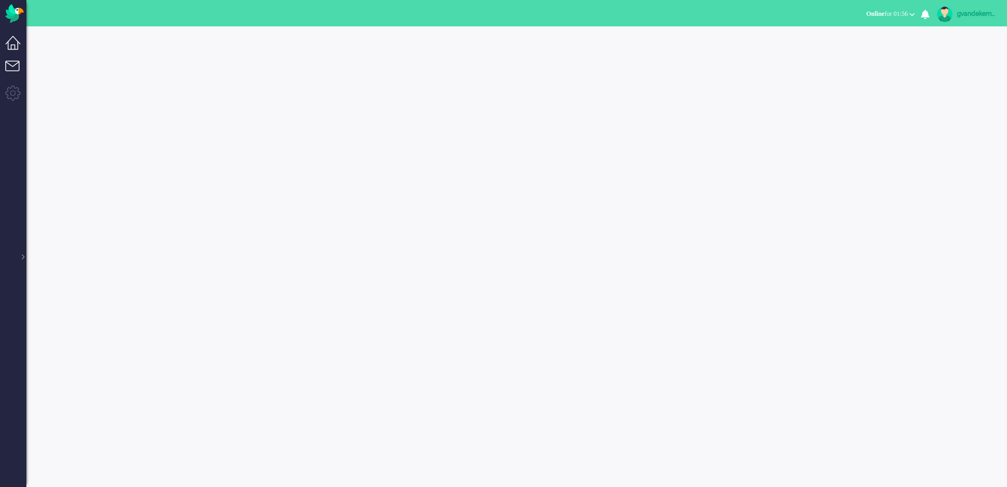
click at [13, 41] on li "Dashboard menu" at bounding box center [17, 48] width 24 height 24
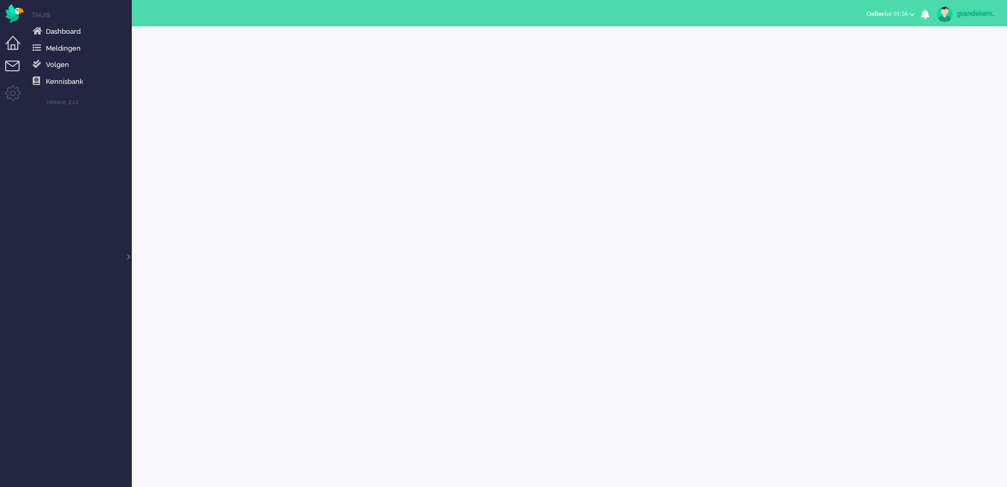
click at [14, 64] on li "Tickets menu" at bounding box center [17, 73] width 24 height 24
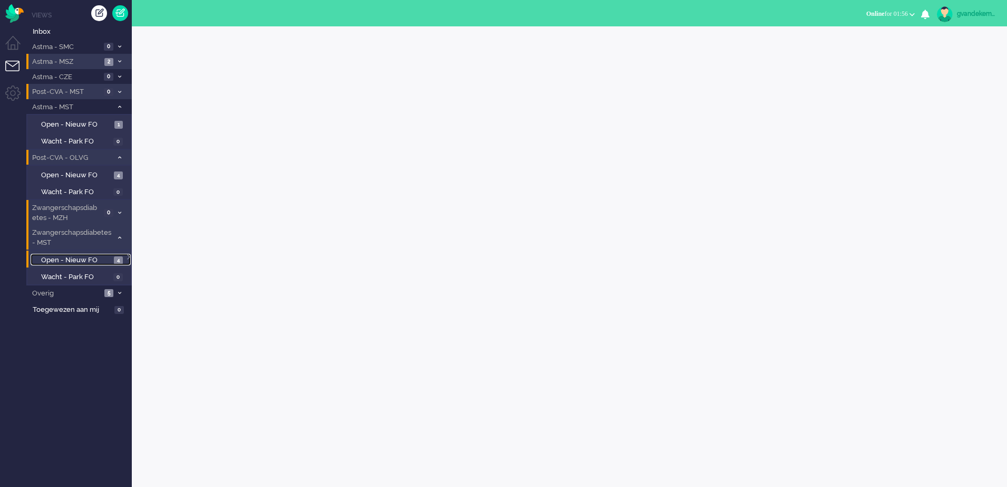
click at [101, 255] on span "Open - Nieuw FO" at bounding box center [76, 260] width 70 height 10
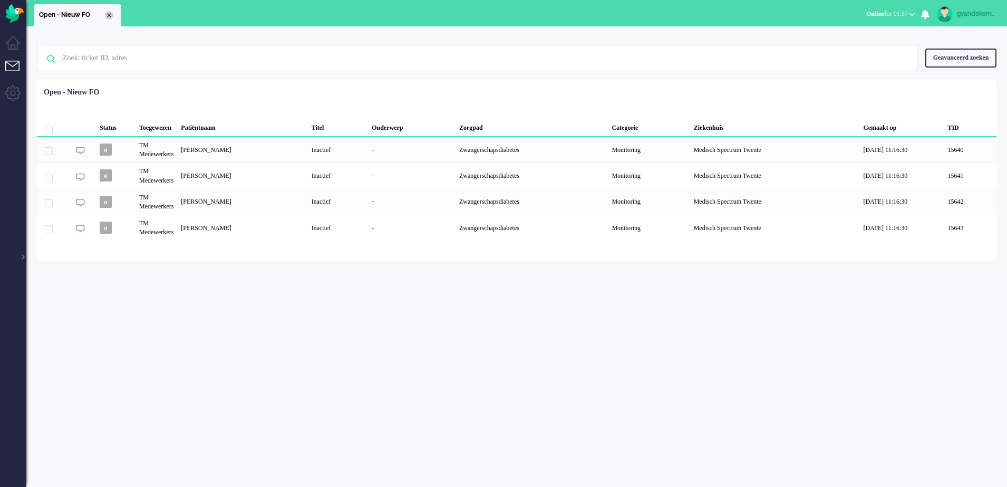
click at [108, 13] on div "Close tab" at bounding box center [109, 15] width 8 height 8
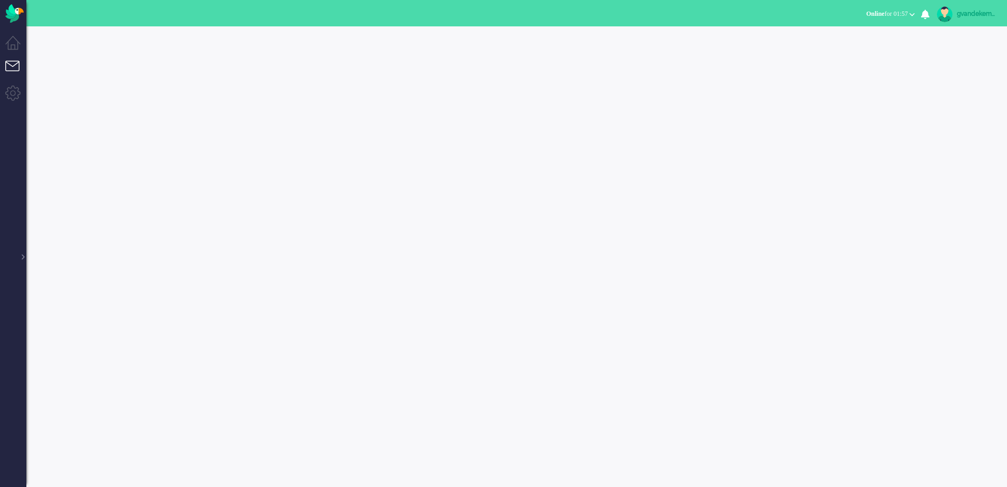
click at [910, 12] on button "Online for 01:57" at bounding box center [890, 13] width 61 height 15
click at [963, 60] on div at bounding box center [516, 256] width 981 height 460
click at [945, 12] on img at bounding box center [945, 14] width 16 height 16
click at [936, 69] on link "Instellingen" at bounding box center [962, 71] width 79 height 11
select select
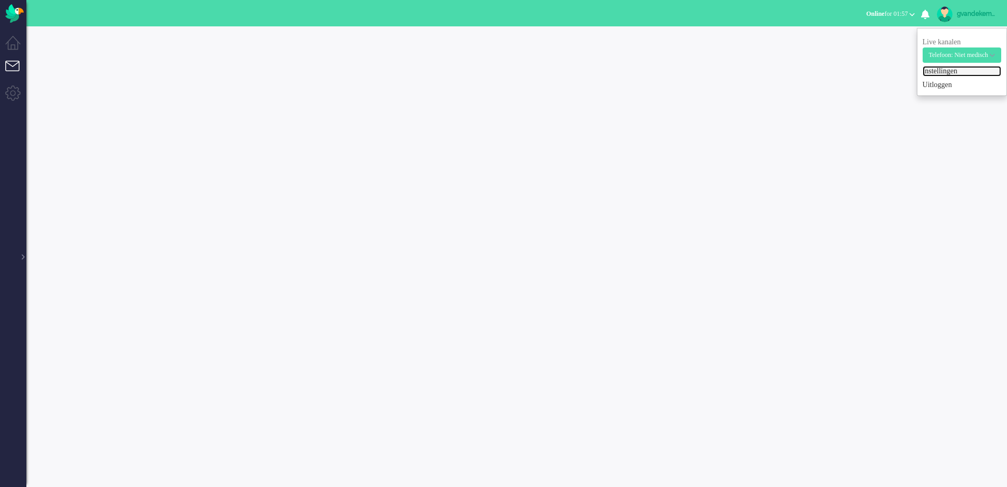
select select
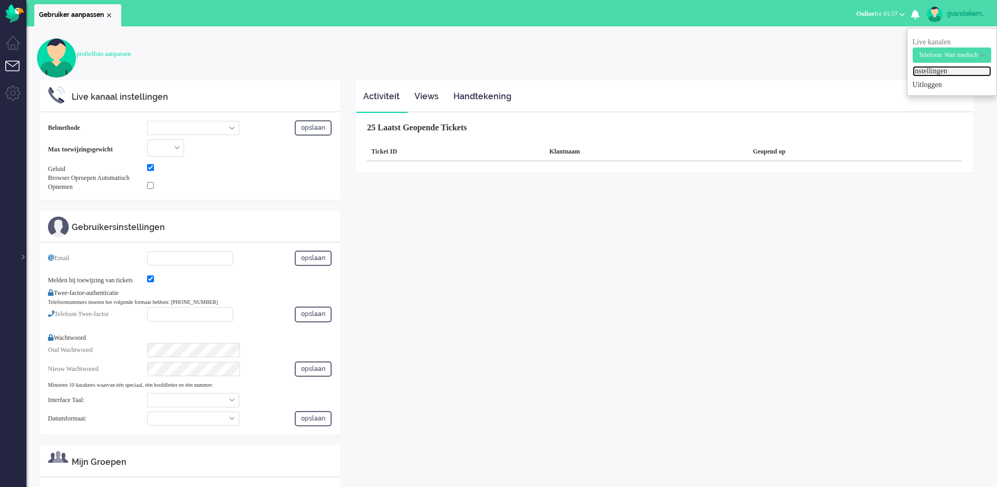
select select "inbound-new"
type input "[PHONE_NUMBER]"
checkbox input "true"
type input "[EMAIL_ADDRESS][DOMAIN_NAME]"
checkbox input "true"
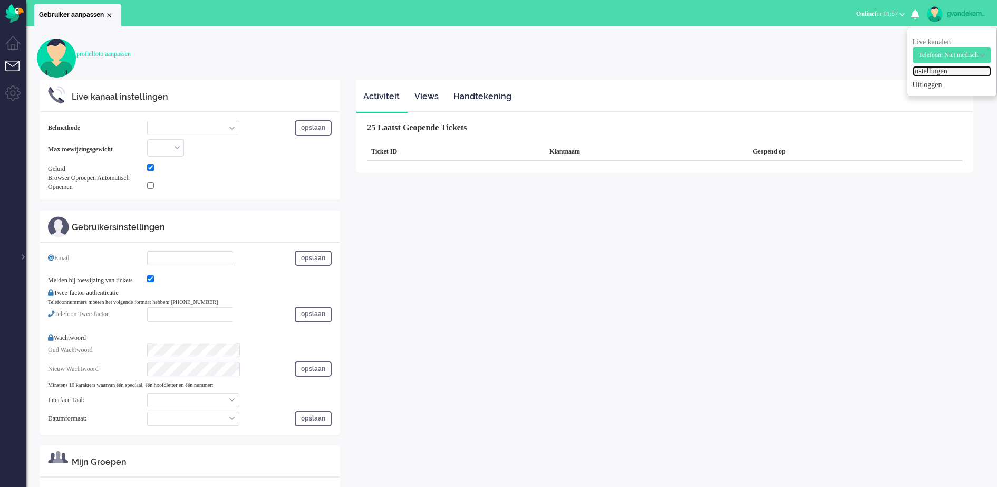
type input "[PHONE_NUMBER]"
select select "nl"
select select "en_GB"
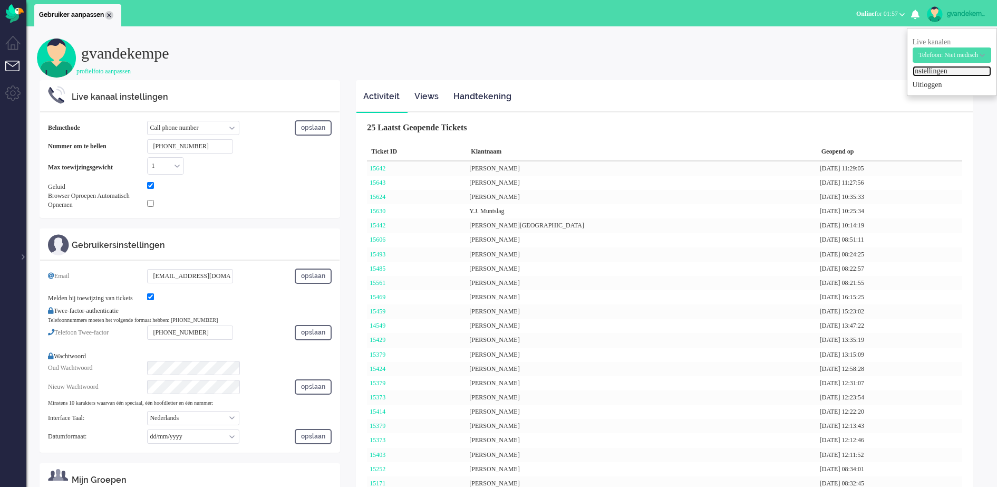
click at [110, 15] on div "Close tab" at bounding box center [109, 15] width 8 height 8
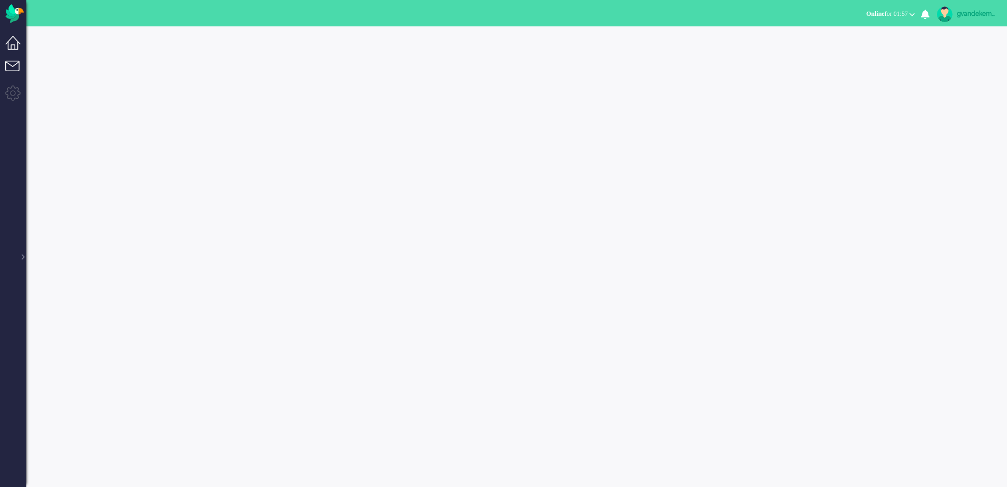
click at [9, 43] on li "Dashboard menu" at bounding box center [17, 48] width 24 height 24
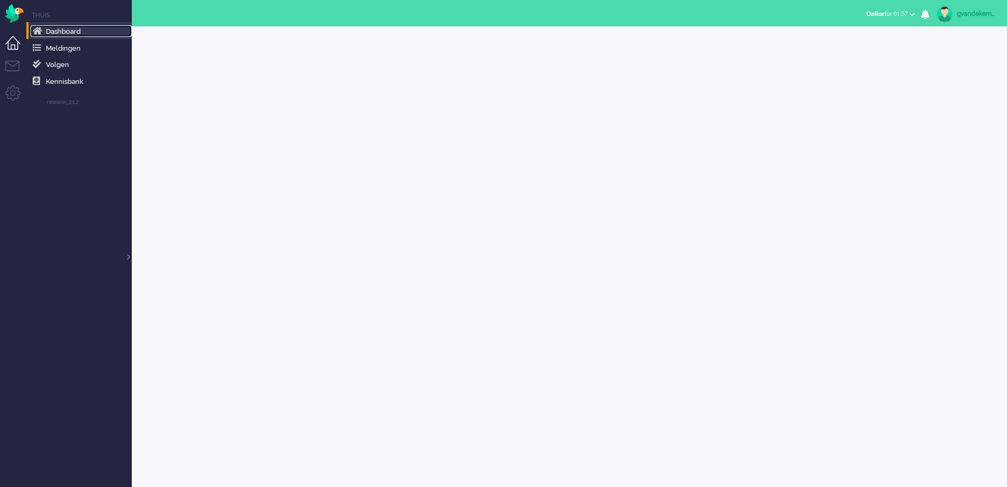
click at [68, 31] on span "Dashboard" at bounding box center [63, 31] width 35 height 8
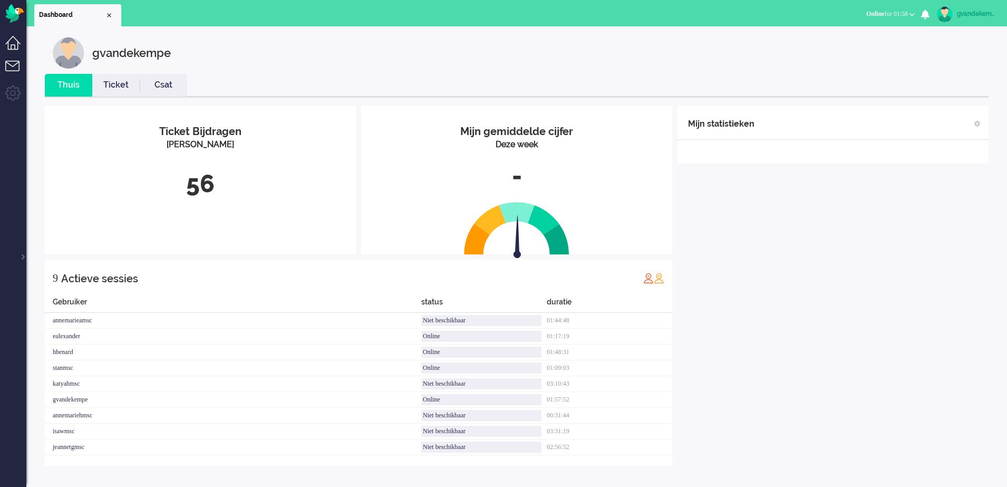
click at [14, 64] on li "Tickets menu" at bounding box center [17, 73] width 24 height 24
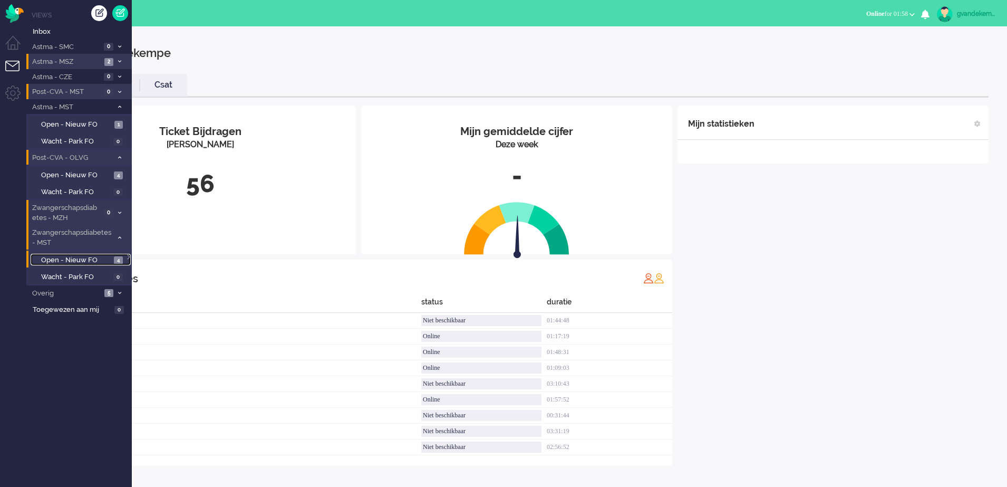
click at [76, 262] on span "Open - Nieuw FO" at bounding box center [76, 260] width 70 height 10
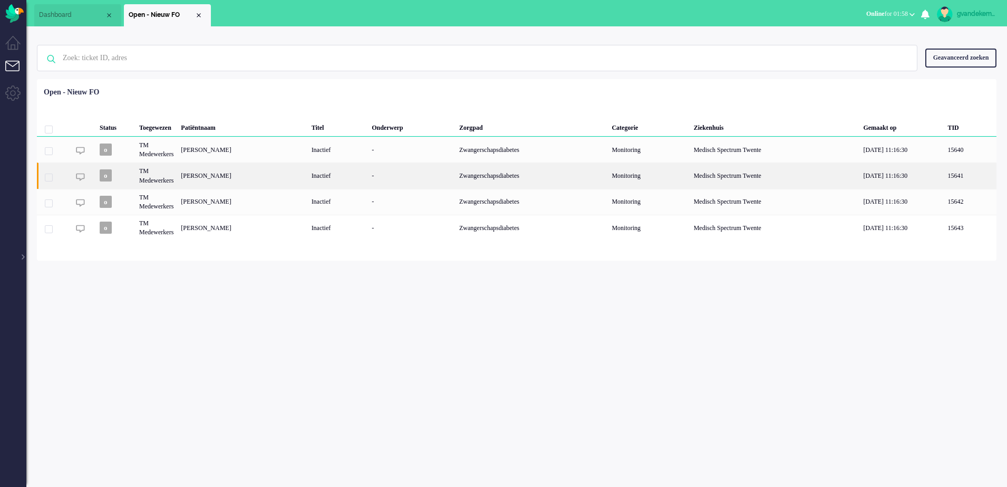
click at [214, 175] on div "[PERSON_NAME]" at bounding box center [242, 175] width 130 height 26
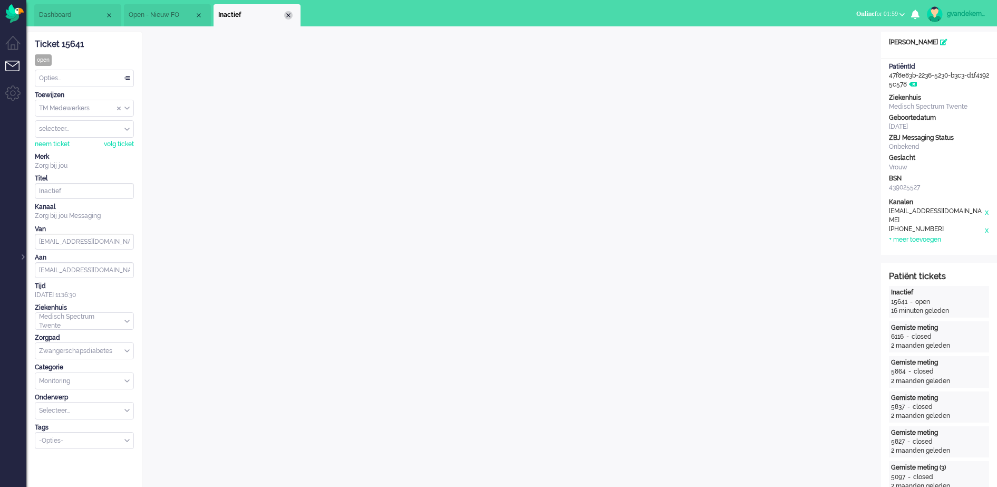
click at [289, 14] on div "Close tab" at bounding box center [288, 15] width 8 height 8
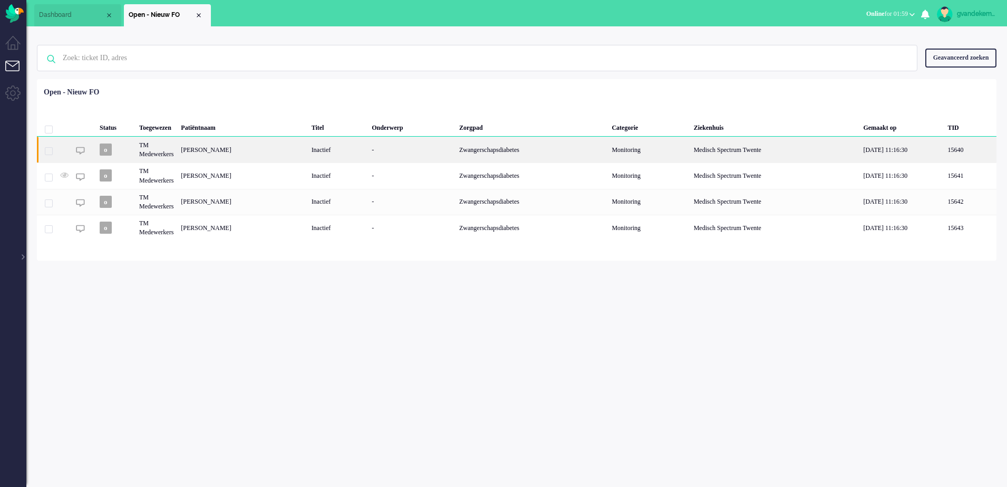
click at [305, 152] on div "[PERSON_NAME]" at bounding box center [242, 150] width 130 height 26
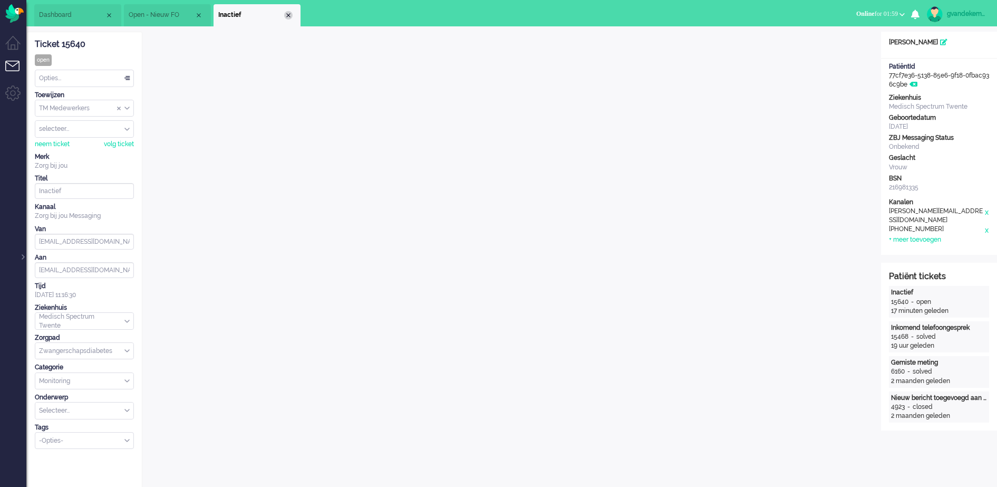
click at [287, 13] on div "Close tab" at bounding box center [288, 15] width 8 height 8
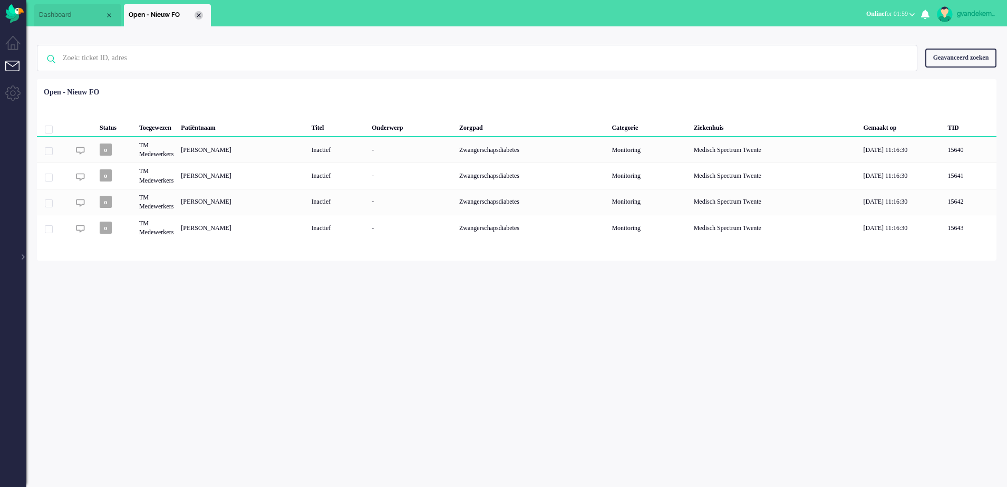
click at [200, 15] on div "Close tab" at bounding box center [199, 15] width 8 height 8
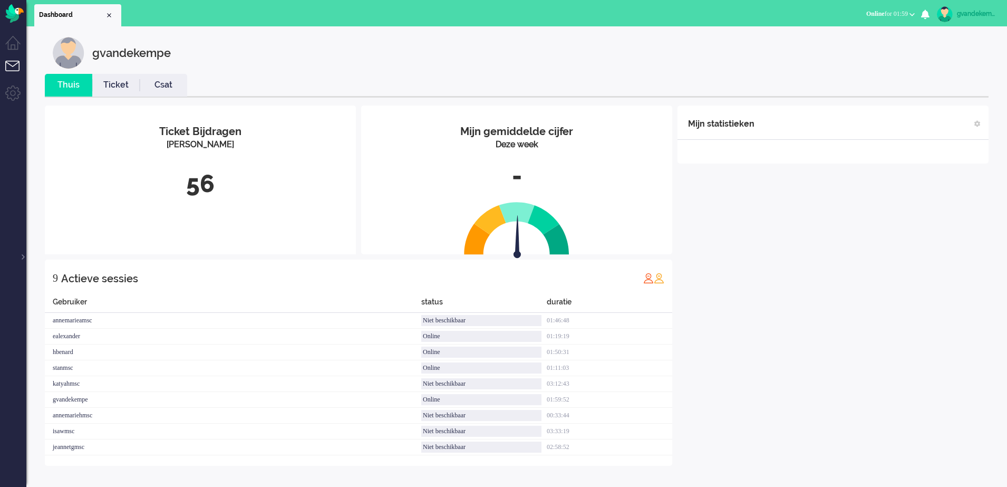
click at [13, 65] on li "Tickets menu" at bounding box center [17, 73] width 24 height 24
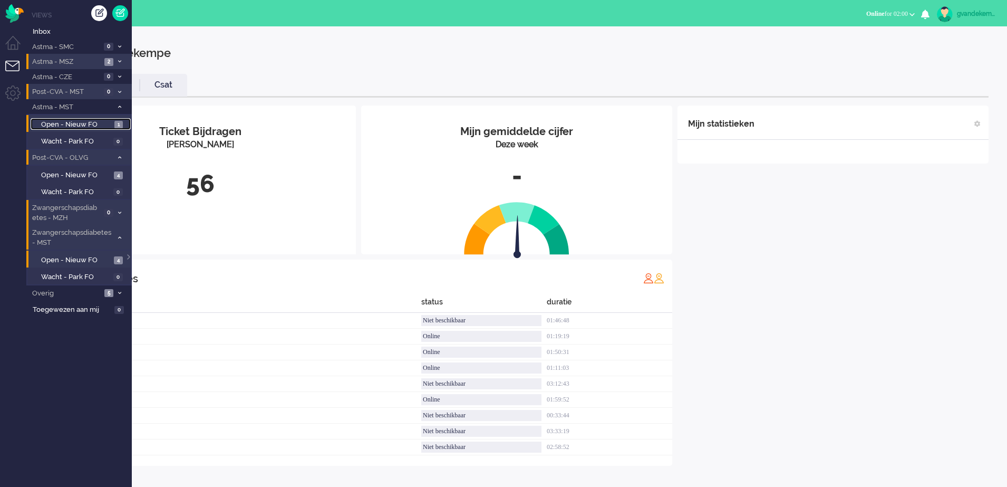
click at [97, 121] on span "Open - Nieuw FO" at bounding box center [76, 125] width 71 height 10
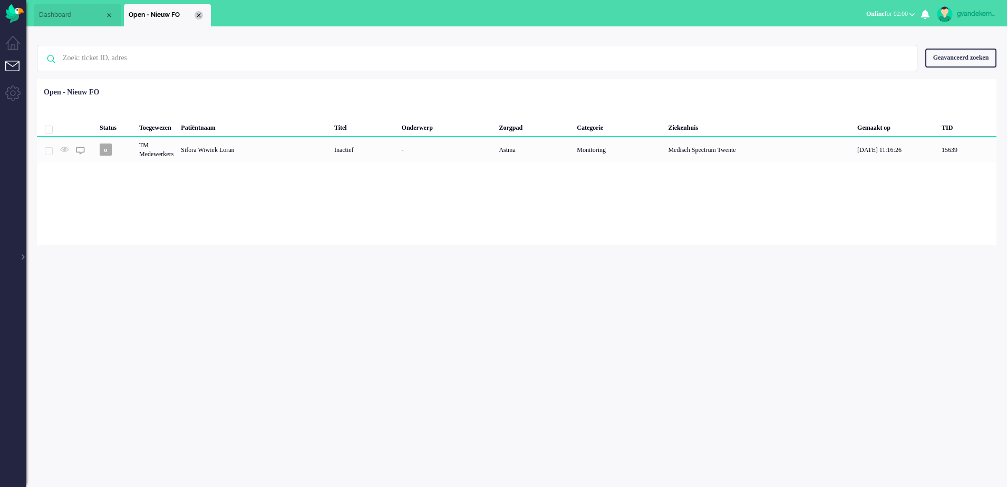
click at [200, 15] on div "Close tab" at bounding box center [199, 15] width 8 height 8
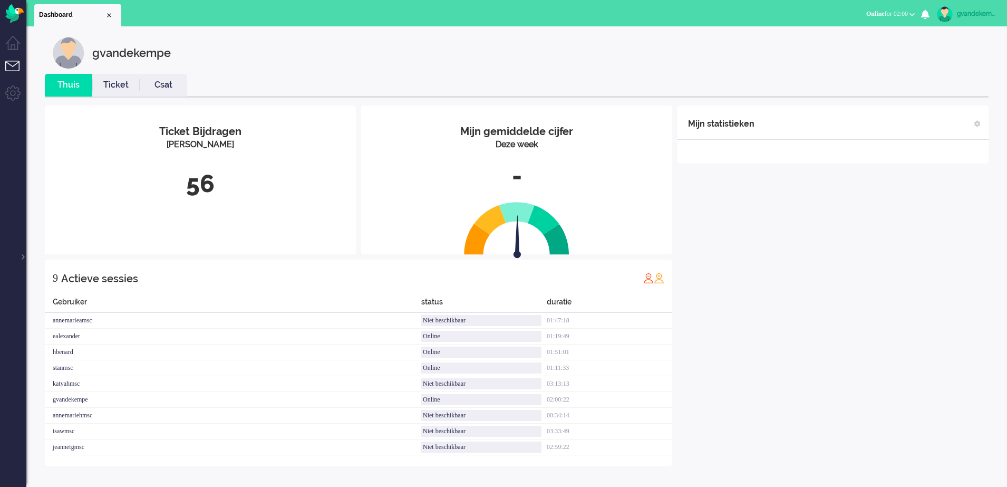
click at [13, 65] on li "Tickets menu" at bounding box center [17, 73] width 24 height 24
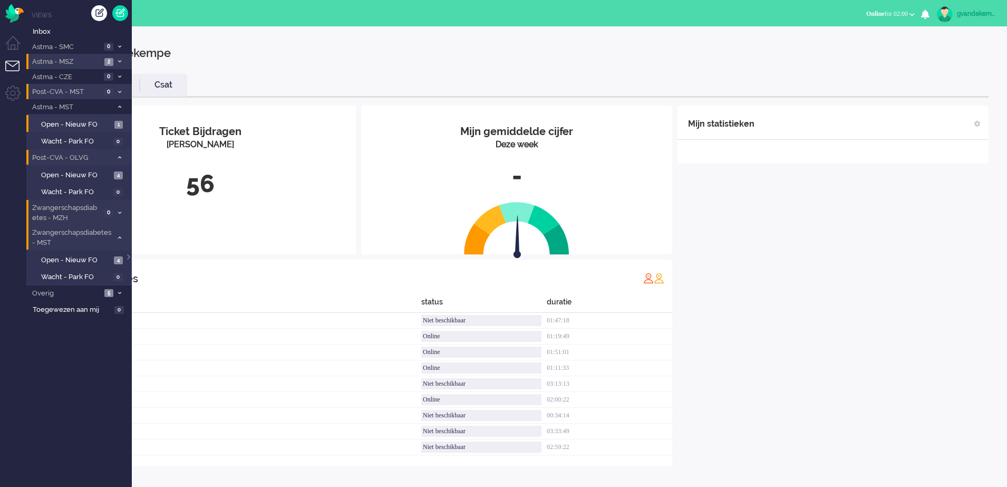
click at [825, 323] on div "Mijn statistieken + Statistieken toevoegen Bel tijd (gemiddelde dag) Wrapup tij…" at bounding box center [833, 285] width 311 height 360
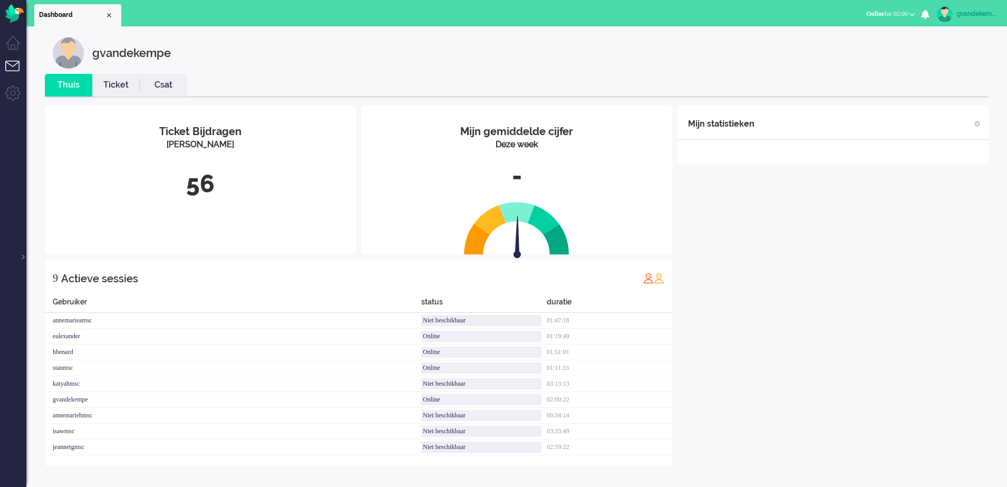
click at [14, 65] on li "Tickets menu" at bounding box center [17, 73] width 24 height 24
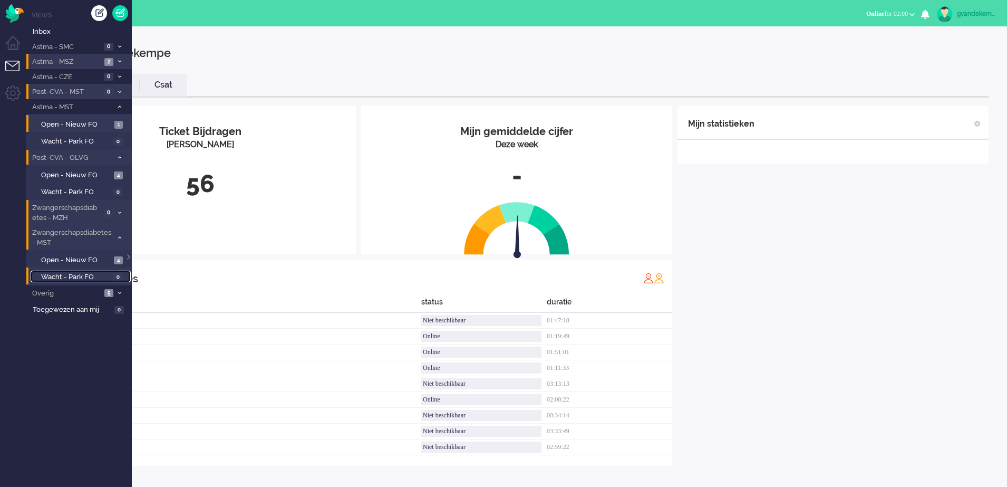
click at [130, 278] on link "Wacht - Park FO 0" at bounding box center [81, 277] width 100 height 12
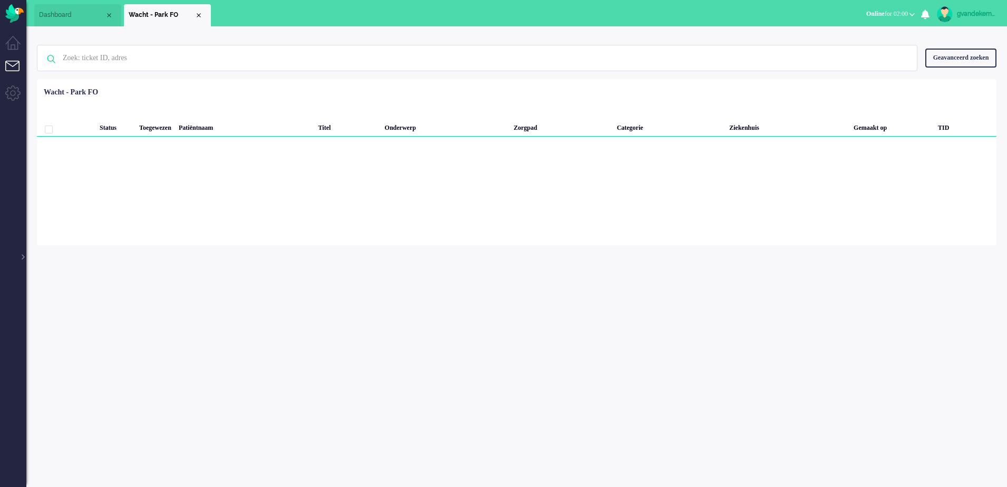
click at [18, 68] on li "Tickets menu" at bounding box center [17, 73] width 24 height 24
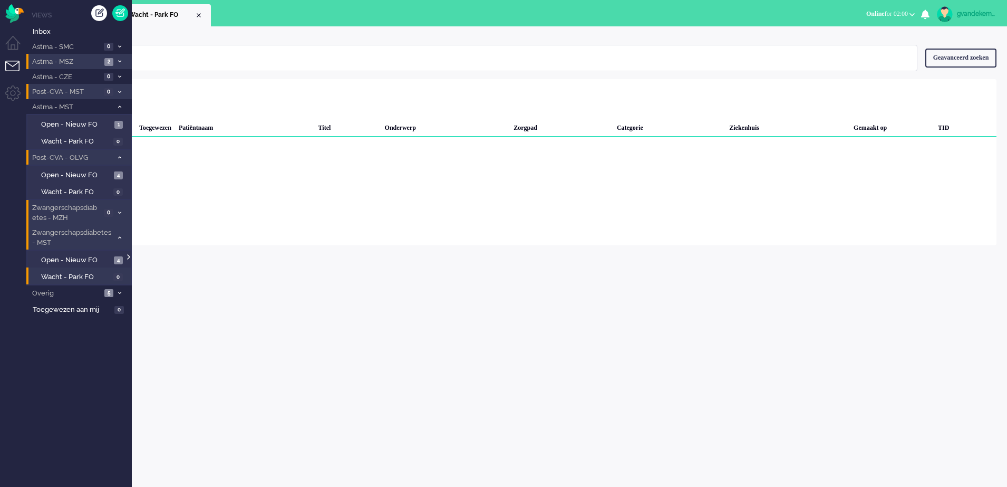
click at [127, 257] on div at bounding box center [127, 252] width 5 height 16
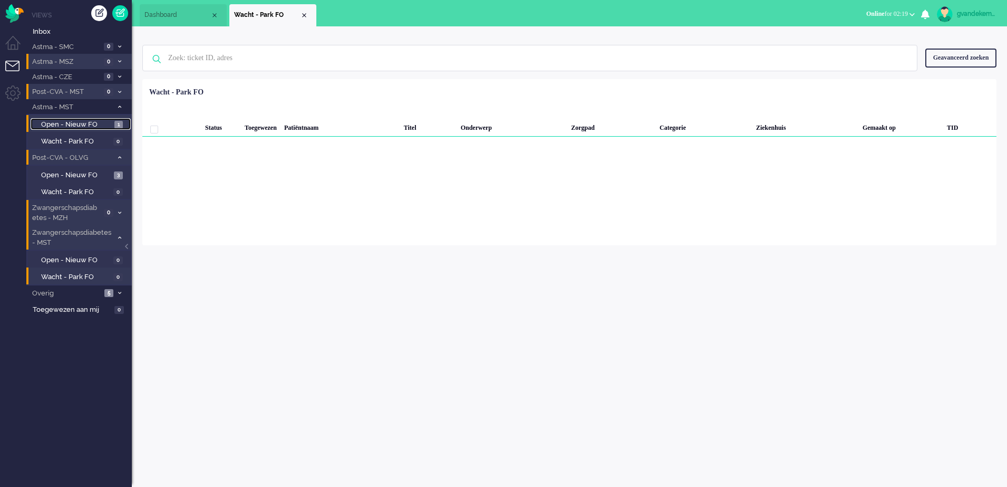
click at [95, 122] on span "Open - Nieuw FO" at bounding box center [76, 125] width 71 height 10
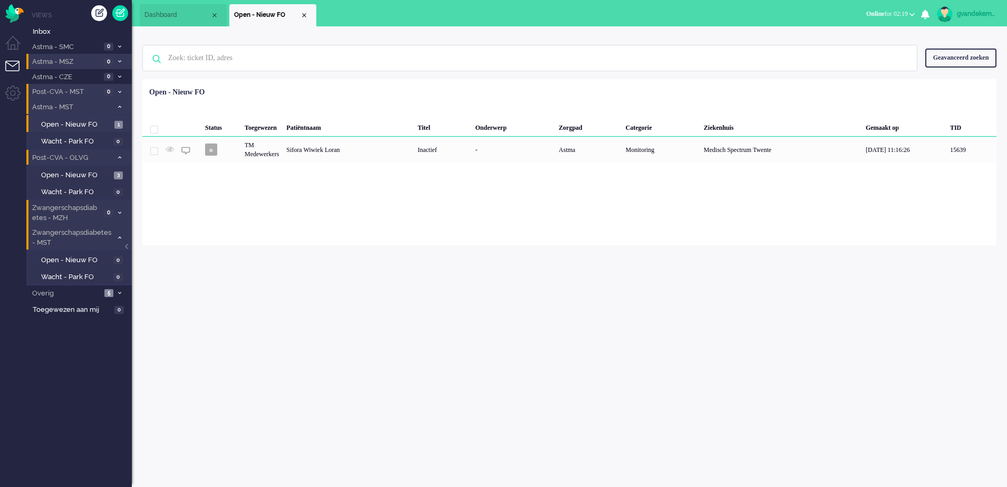
click at [117, 105] on span at bounding box center [120, 107] width 8 height 6
